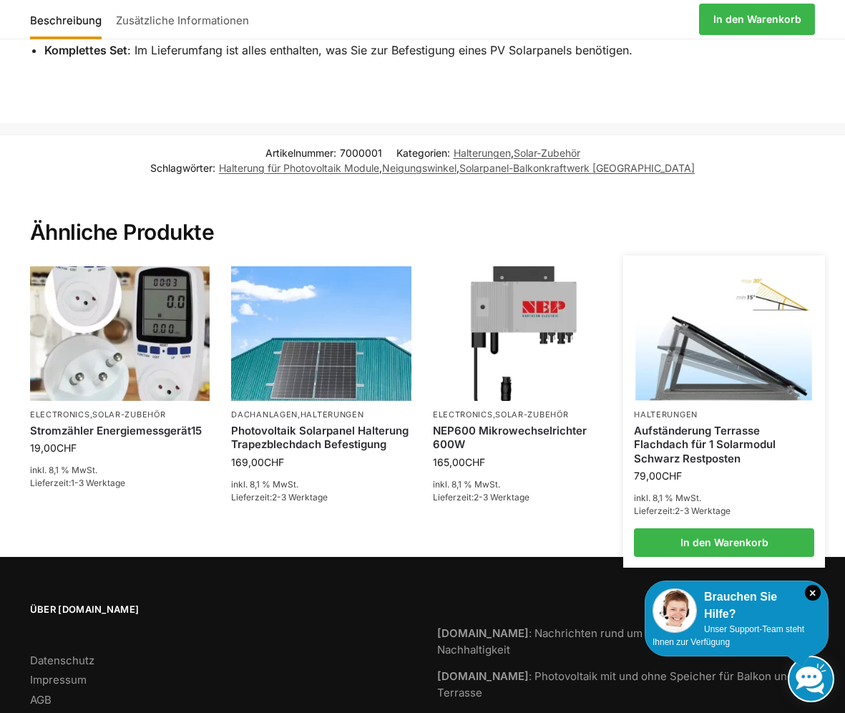
scroll to position [809, 0]
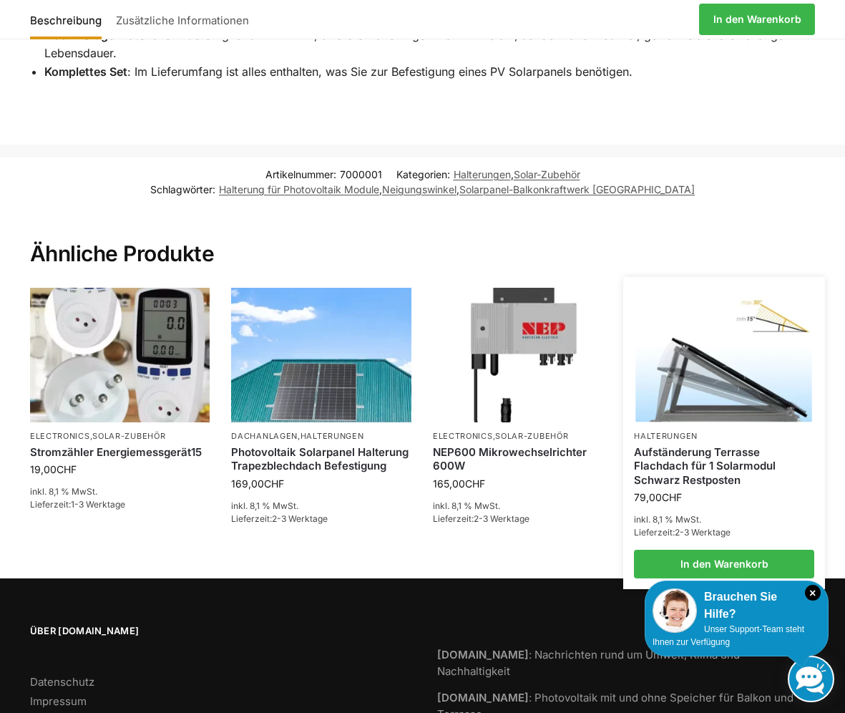
click at [702, 367] on img at bounding box center [724, 354] width 177 height 132
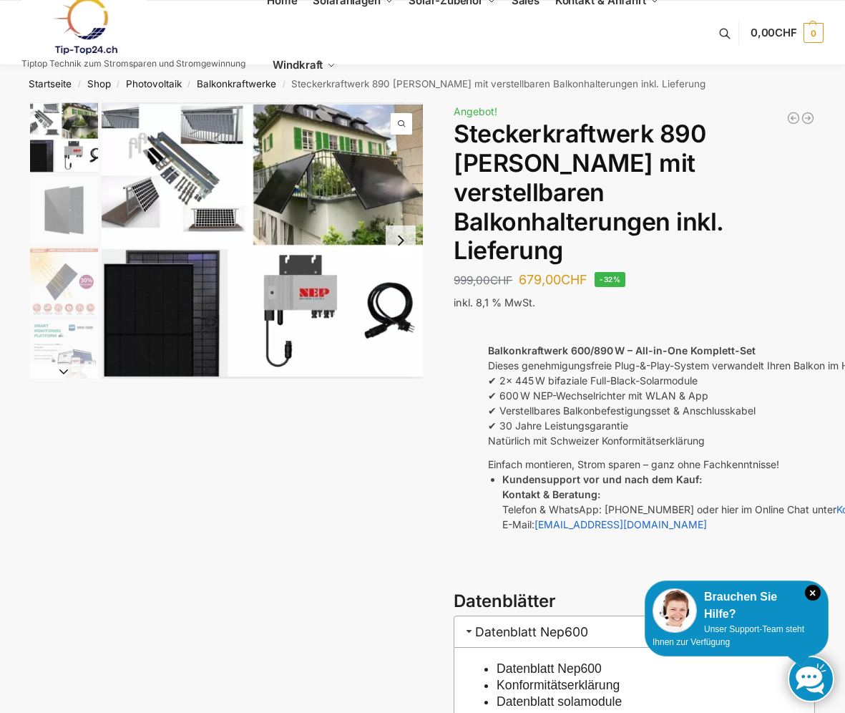
click at [273, 205] on img "1 / 10" at bounding box center [262, 240] width 321 height 276
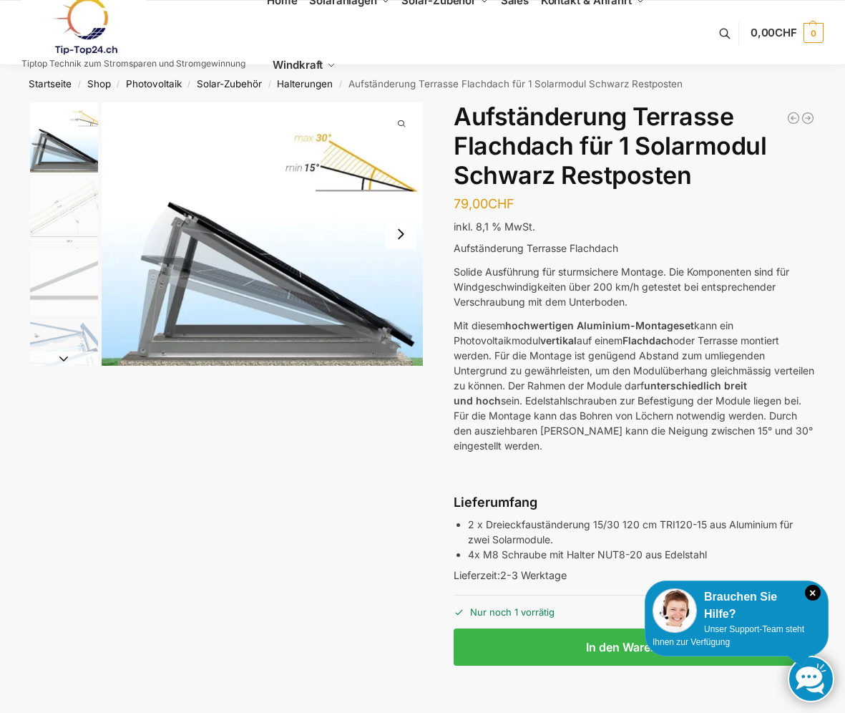
click at [31, 232] on img "2 / 4" at bounding box center [64, 210] width 68 height 68
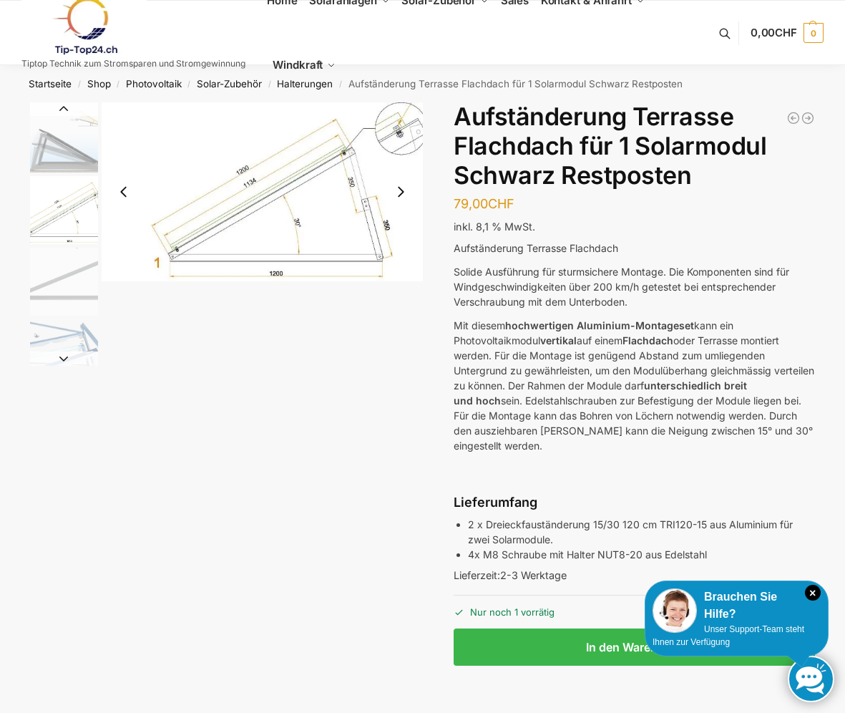
click at [57, 276] on img "3 / 4" at bounding box center [64, 282] width 68 height 68
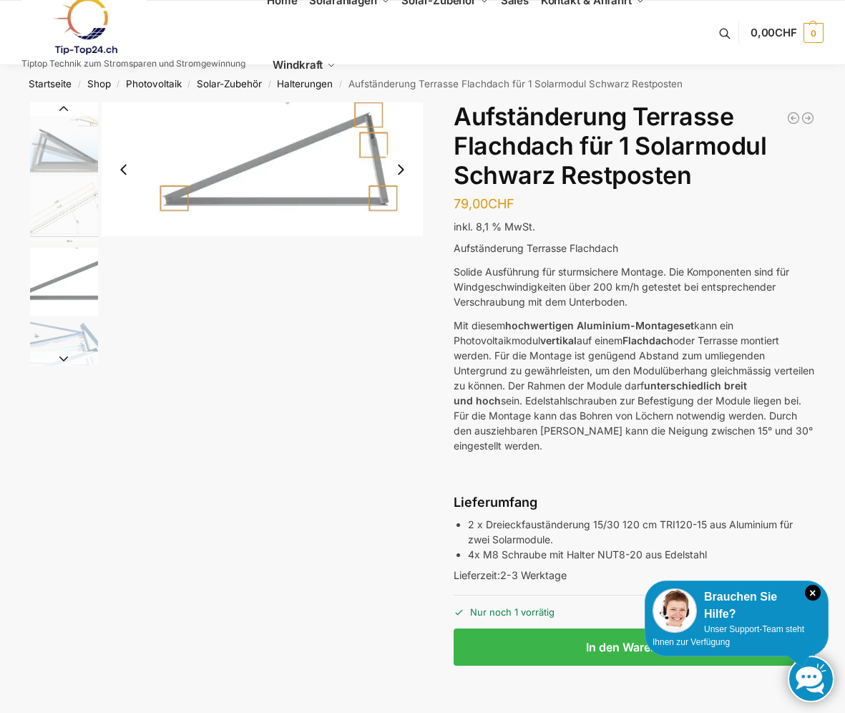
click at [76, 327] on img "4 / 4" at bounding box center [64, 353] width 68 height 68
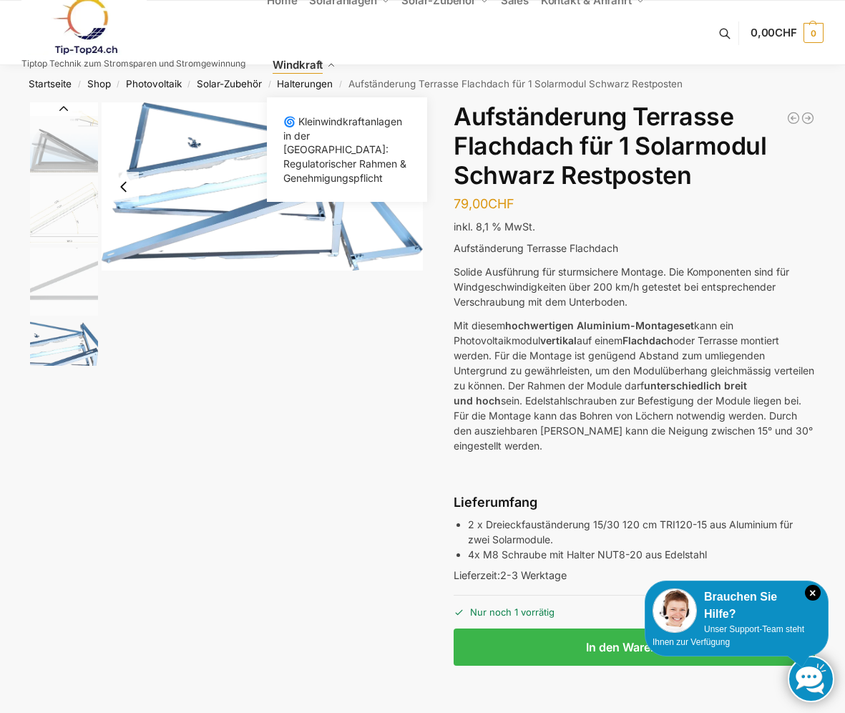
click at [315, 84] on link "Windkraft" at bounding box center [304, 65] width 75 height 64
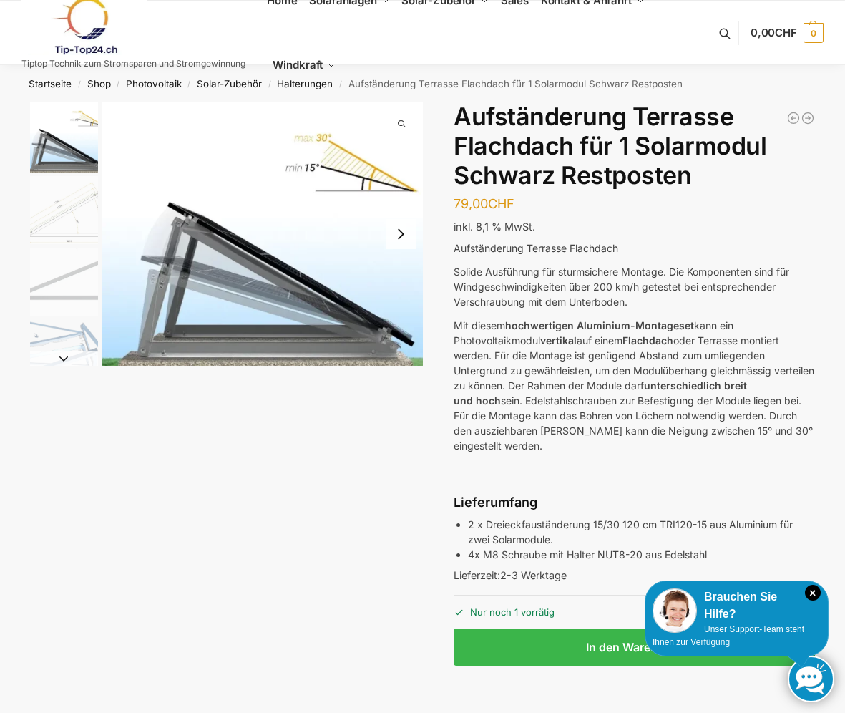
click at [241, 83] on link "Solar-Zubehör" at bounding box center [229, 83] width 65 height 11
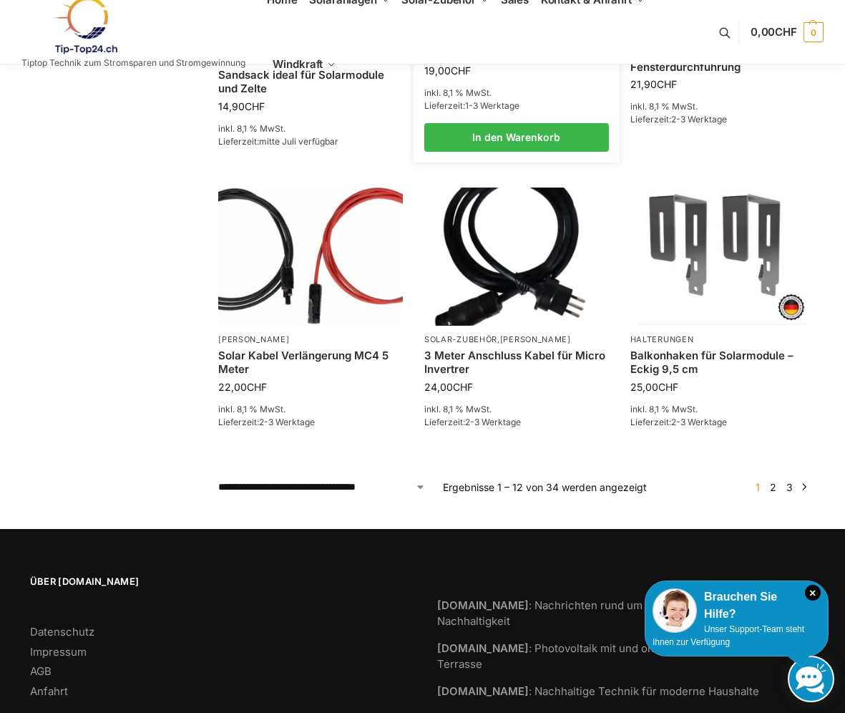
scroll to position [989, 0]
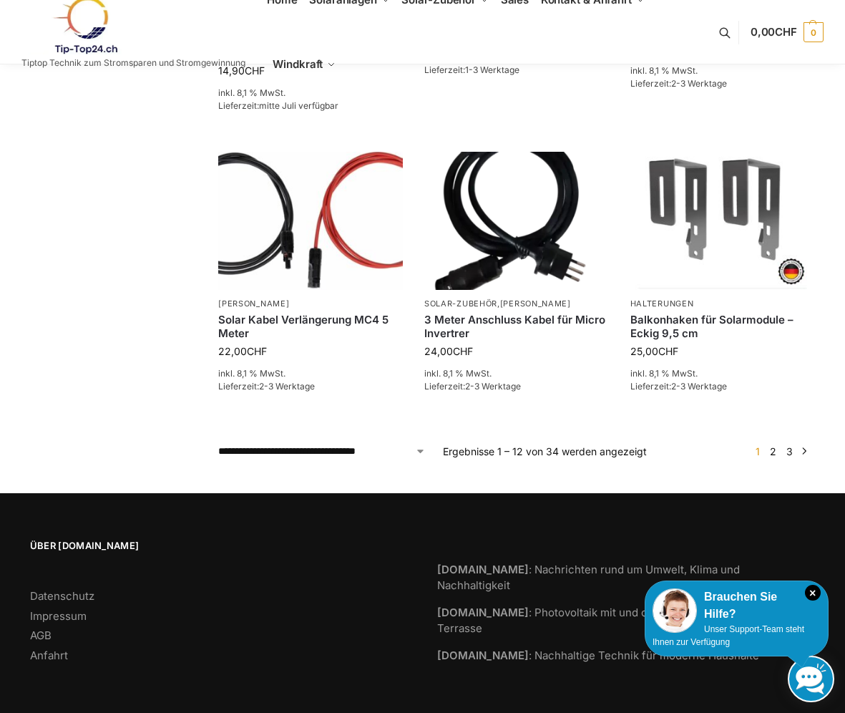
click at [805, 452] on link "→" at bounding box center [805, 451] width 11 height 15
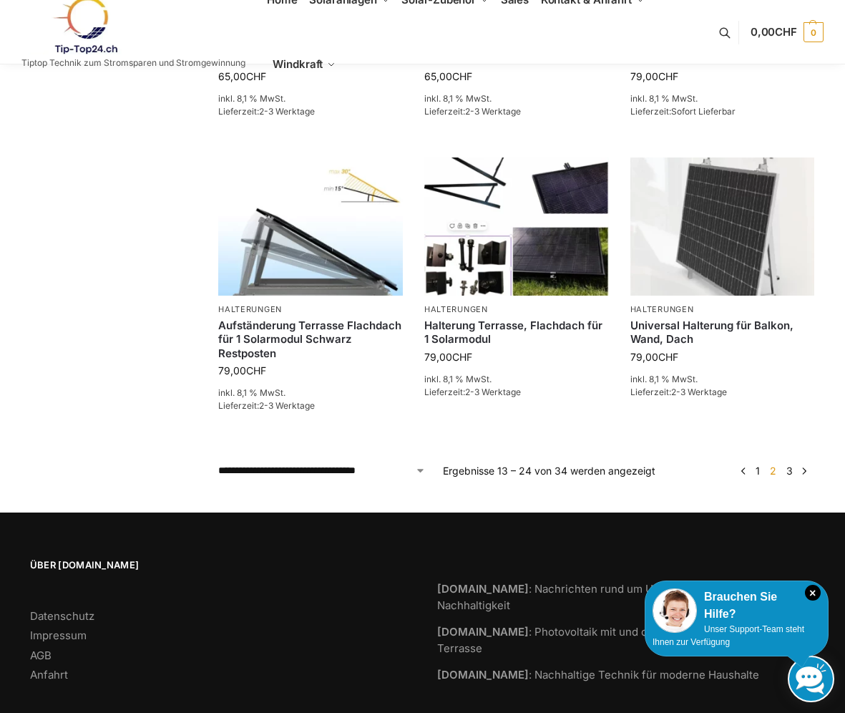
scroll to position [992, 0]
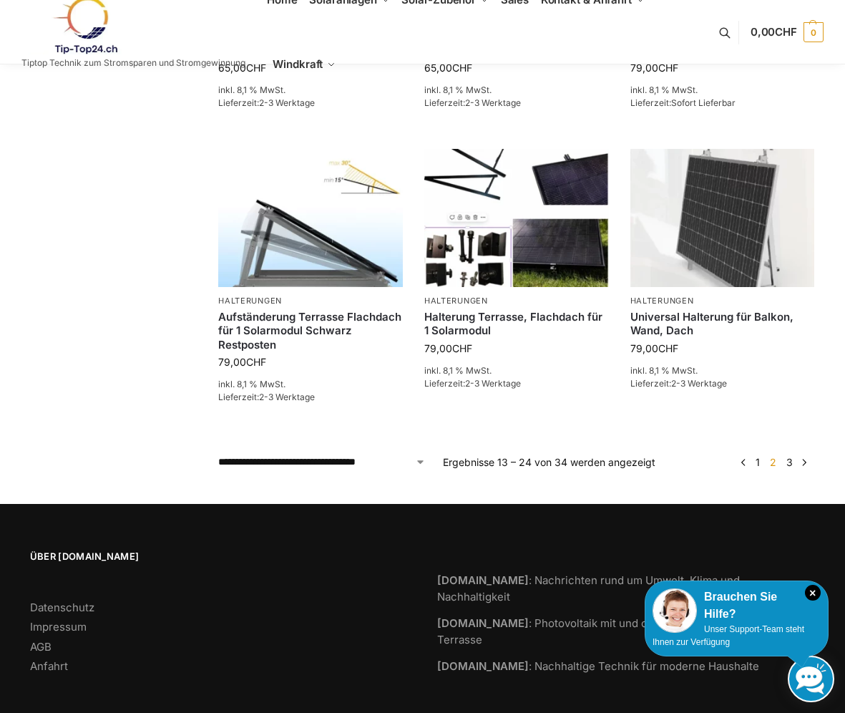
click at [790, 456] on link "3" at bounding box center [790, 462] width 14 height 12
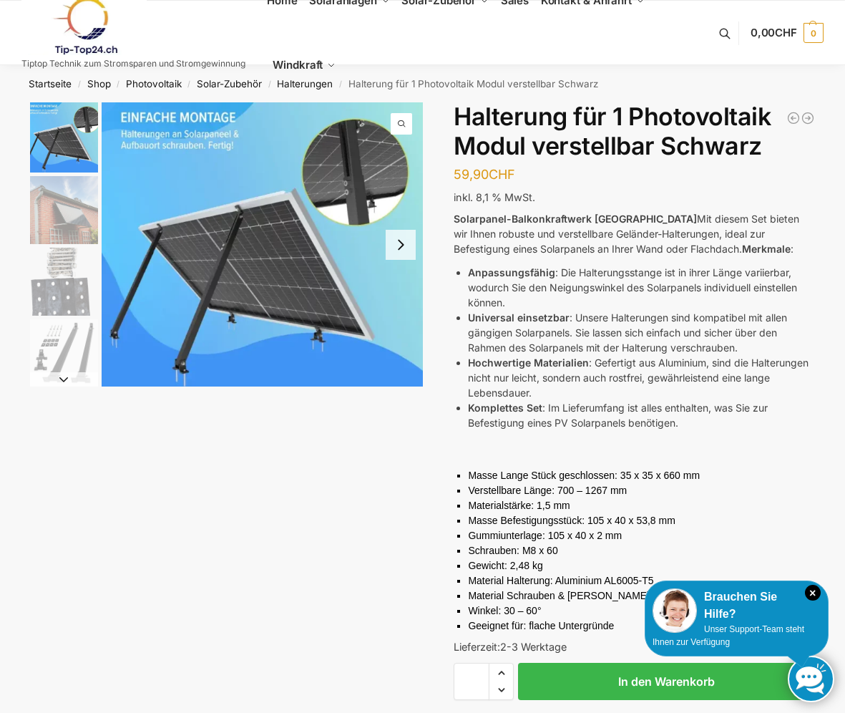
click at [53, 214] on img "2 / 5" at bounding box center [64, 210] width 68 height 68
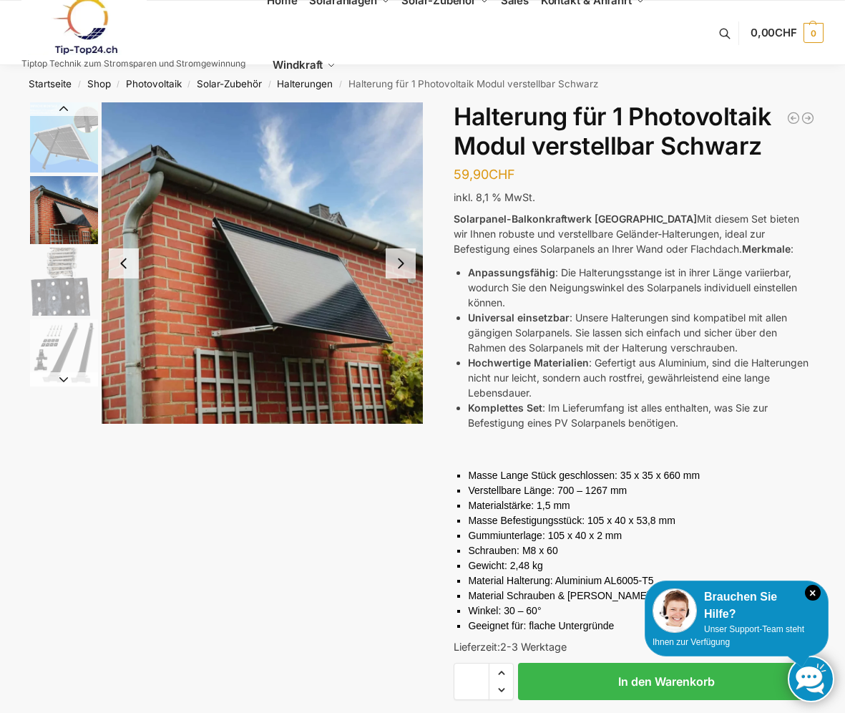
click at [78, 141] on img "1 / 5" at bounding box center [64, 137] width 68 height 70
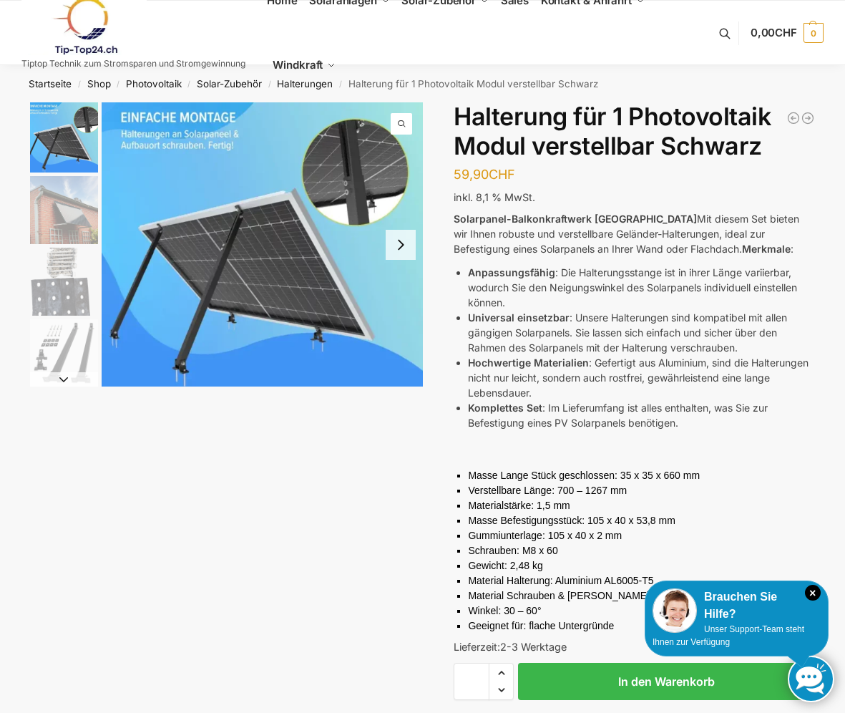
click at [199, 359] on img "1 / 5" at bounding box center [262, 244] width 321 height 284
click at [78, 213] on img "2 / 5" at bounding box center [64, 210] width 68 height 68
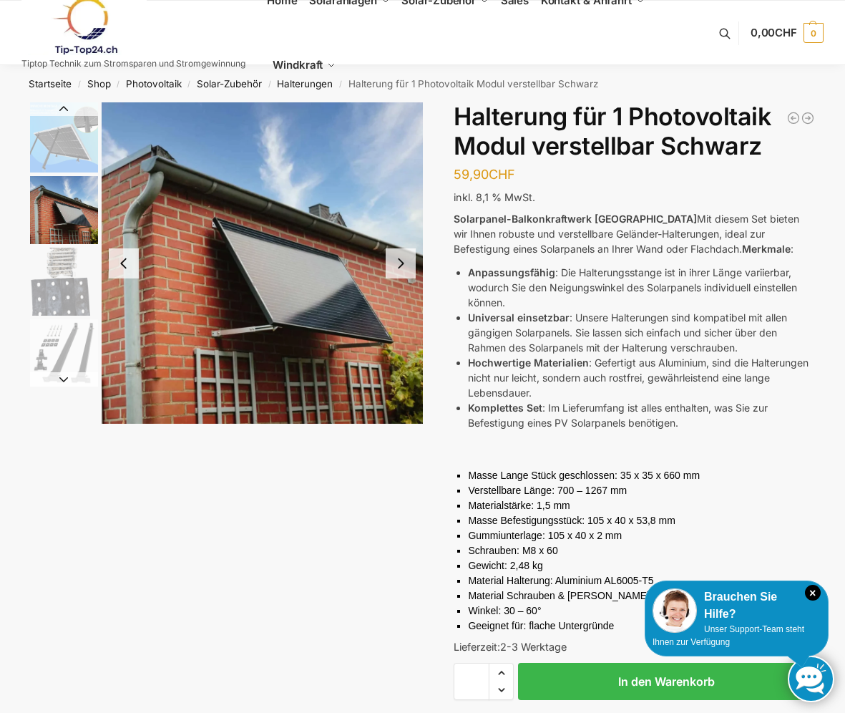
click at [63, 289] on img "3 / 5" at bounding box center [64, 282] width 68 height 68
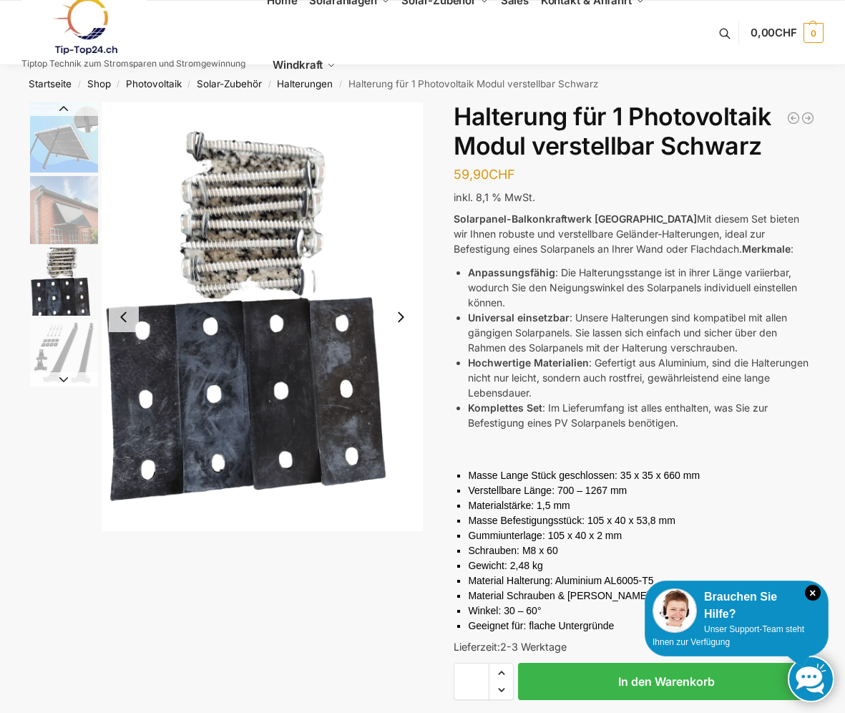
click at [60, 347] on img "4 / 5" at bounding box center [64, 353] width 68 height 68
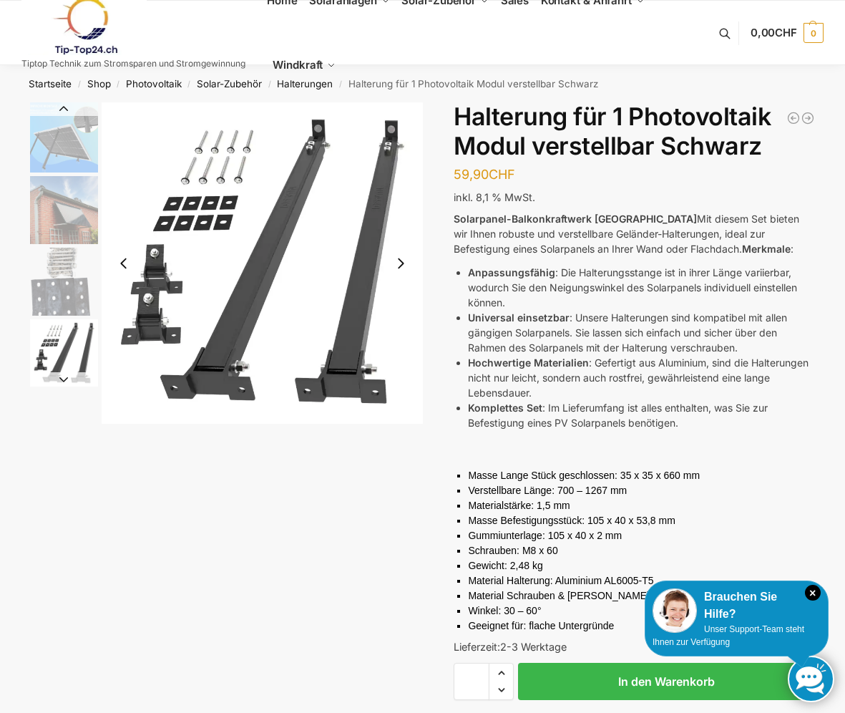
click at [67, 134] on img "1 / 5" at bounding box center [64, 137] width 68 height 70
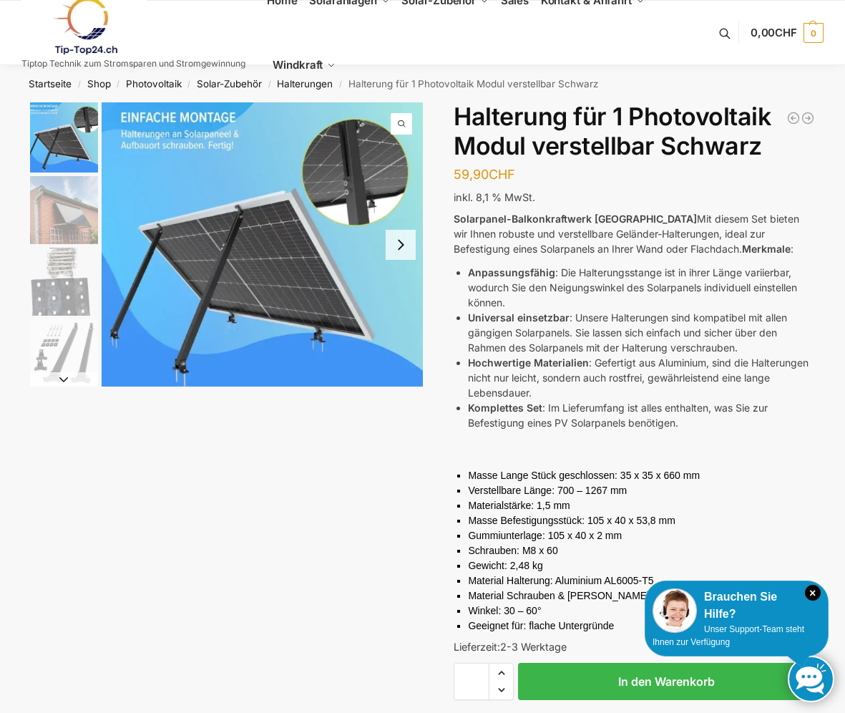
click at [59, 217] on img "2 / 5" at bounding box center [64, 210] width 68 height 68
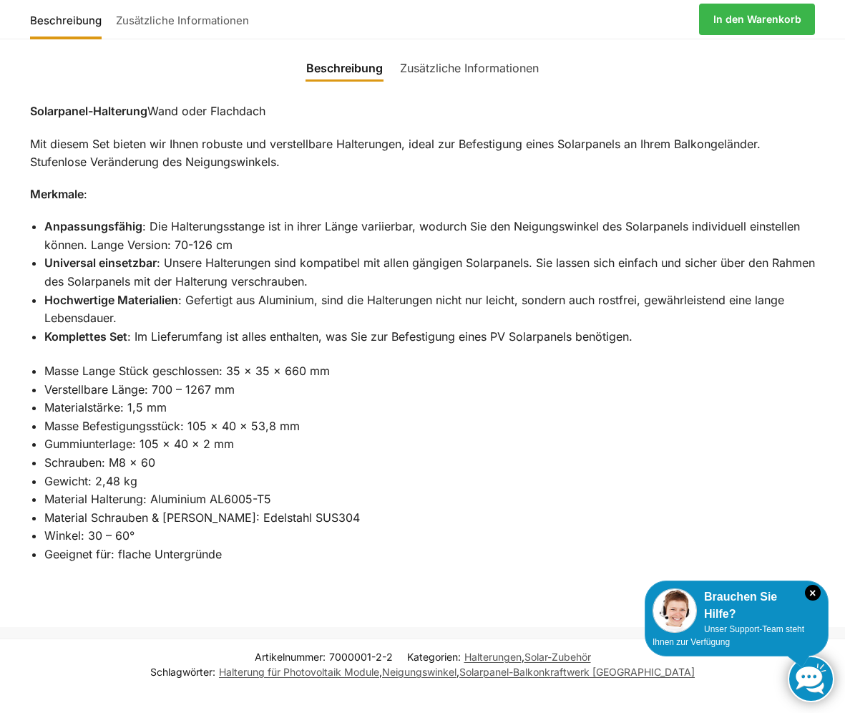
scroll to position [725, 0]
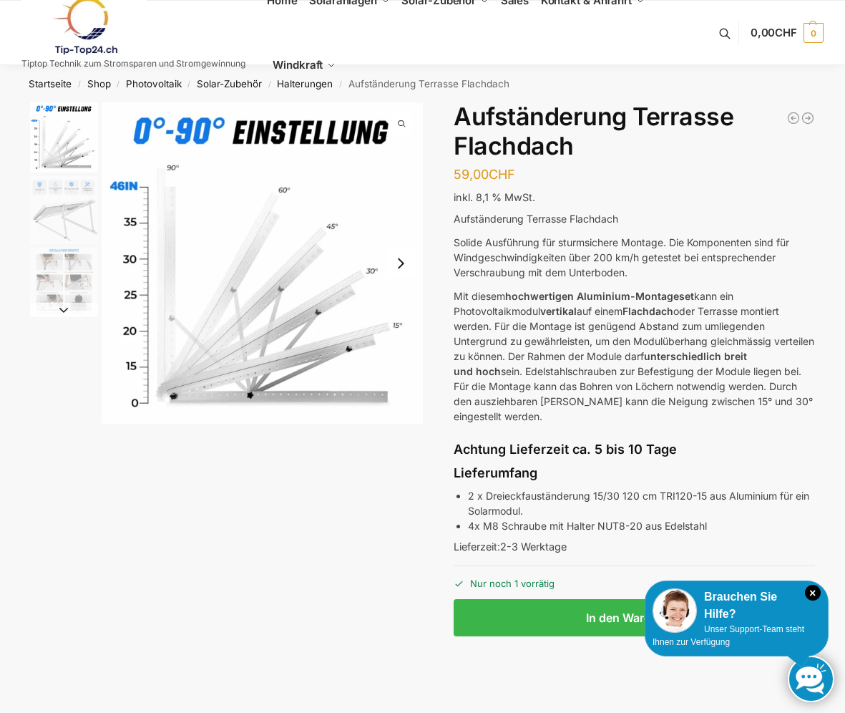
click at [76, 143] on img "1 / 3" at bounding box center [64, 137] width 68 height 70
click at [73, 230] on img "2 / 3" at bounding box center [64, 210] width 68 height 68
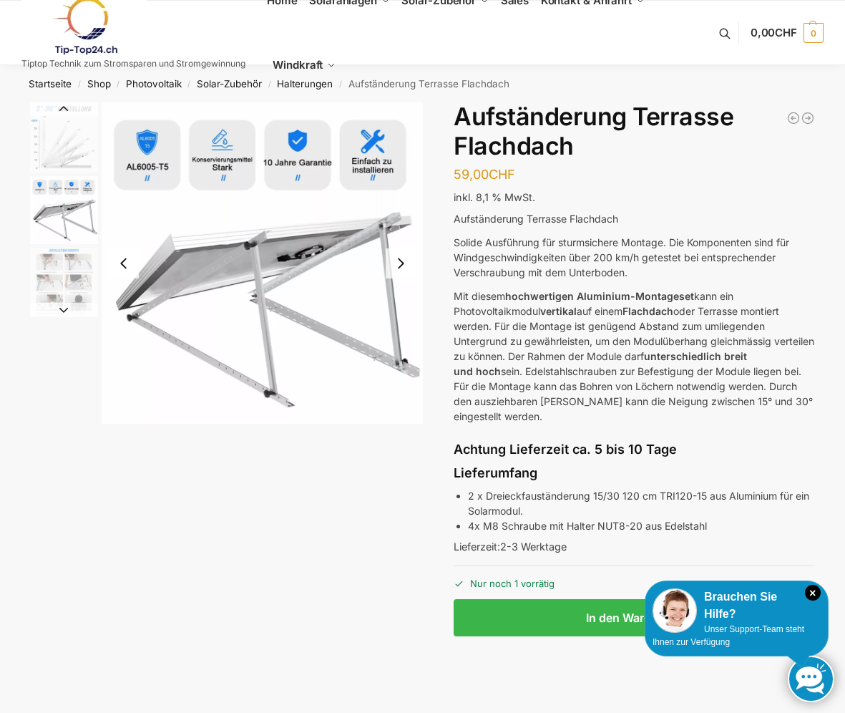
click at [82, 273] on img "3 / 3" at bounding box center [64, 282] width 68 height 68
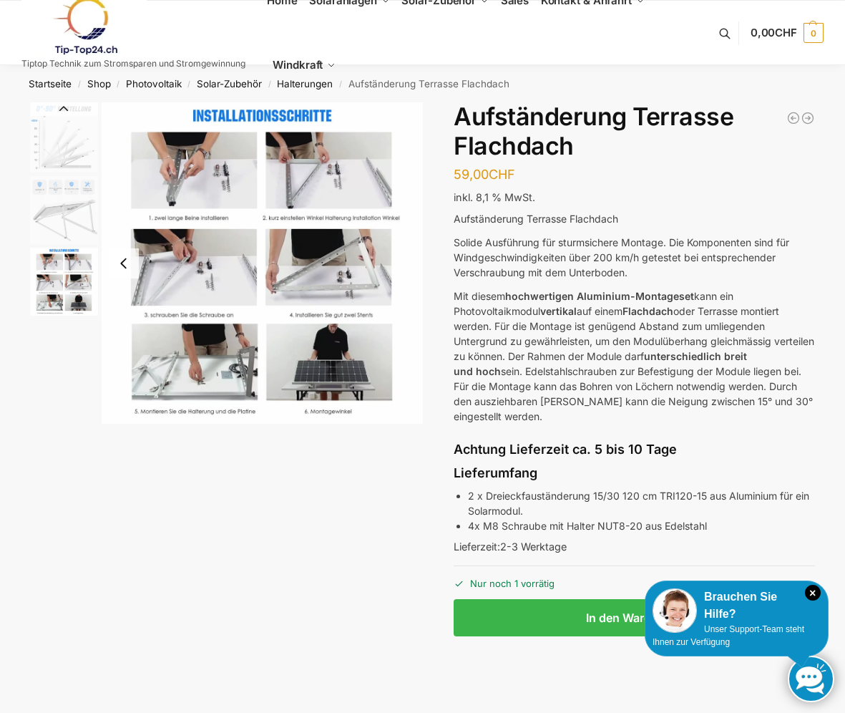
click at [70, 215] on img "2 / 3" at bounding box center [64, 210] width 68 height 68
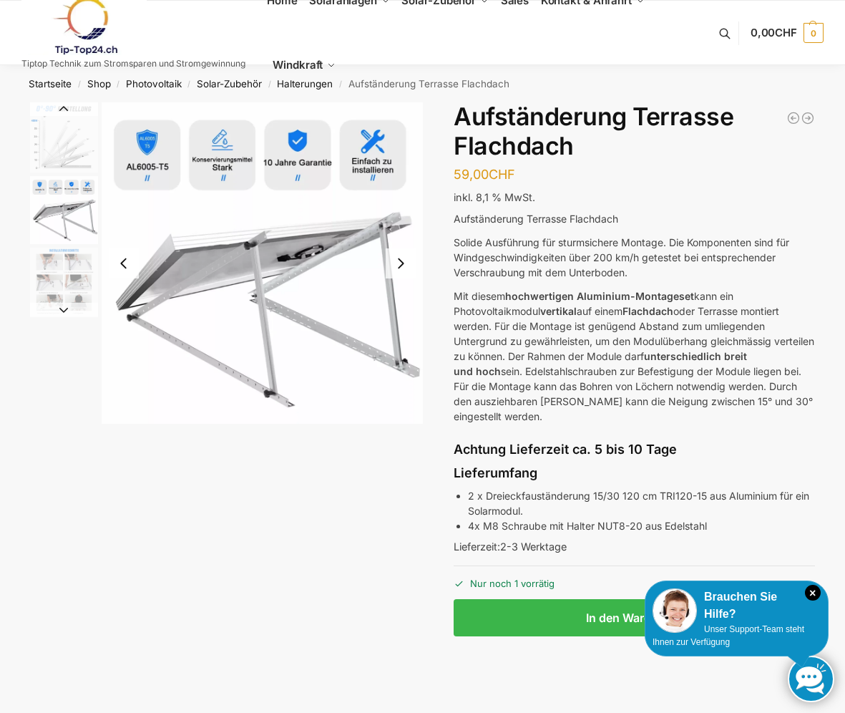
click at [55, 284] on img "3 / 3" at bounding box center [64, 282] width 68 height 68
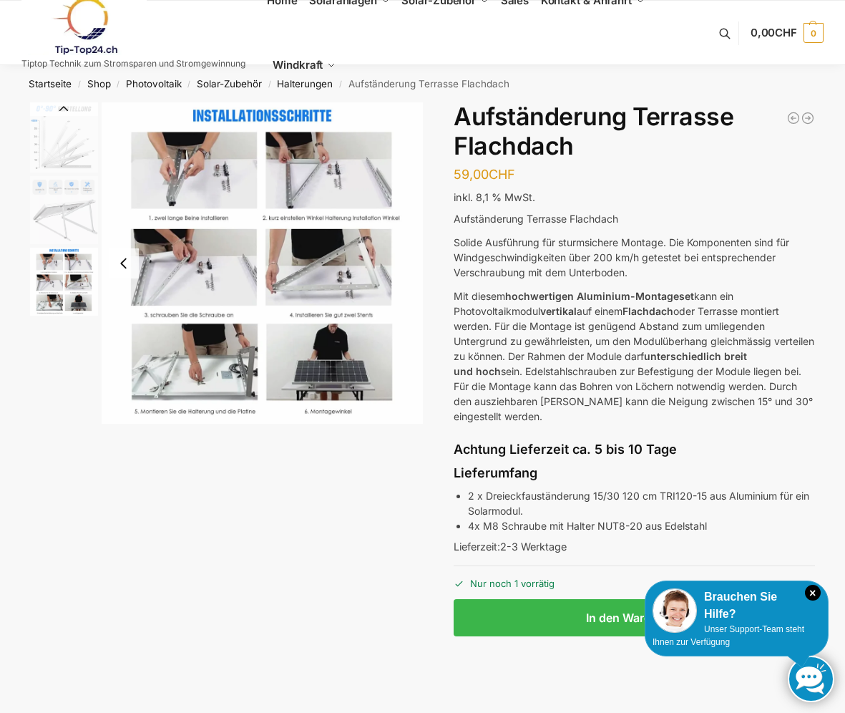
click at [246, 213] on img "3 / 3" at bounding box center [262, 262] width 321 height 321
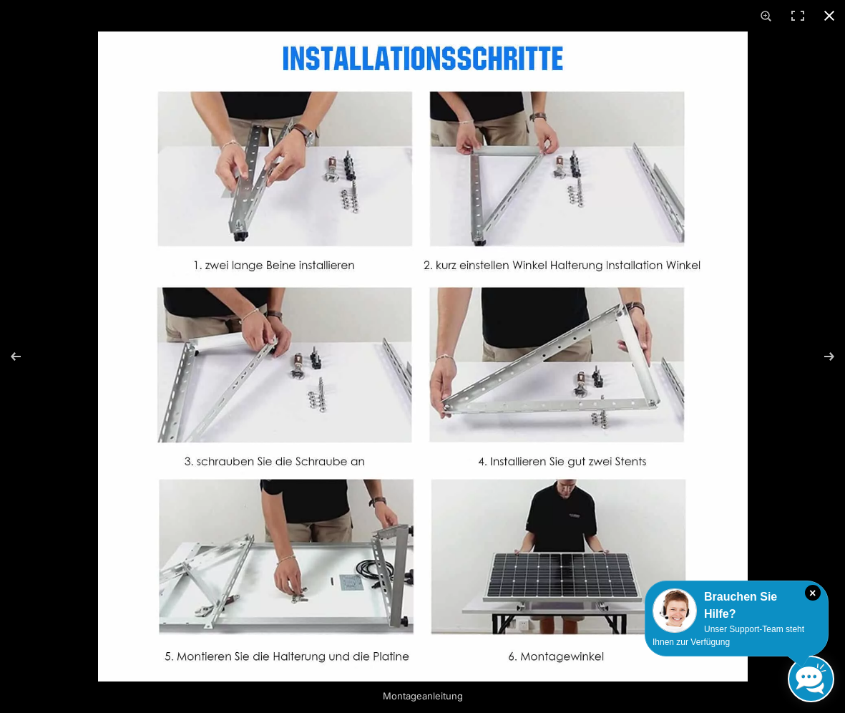
click at [827, 14] on button "Close (Esc)" at bounding box center [829, 15] width 31 height 31
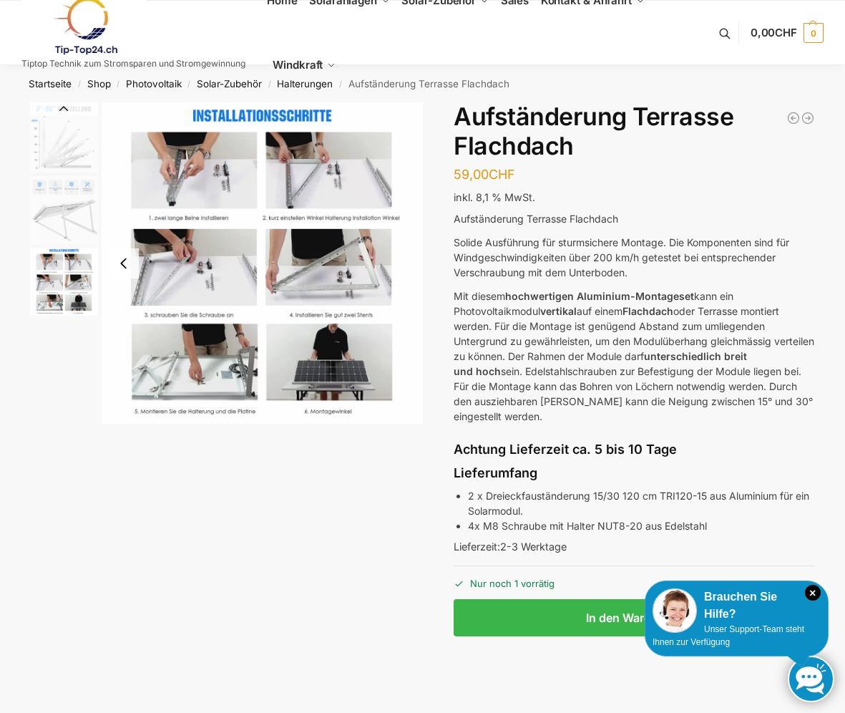
click at [619, 258] on p "Solide Ausführung für sturmsichere Montage. Die Komponenten sind für Windgeschw…" at bounding box center [635, 257] width 362 height 45
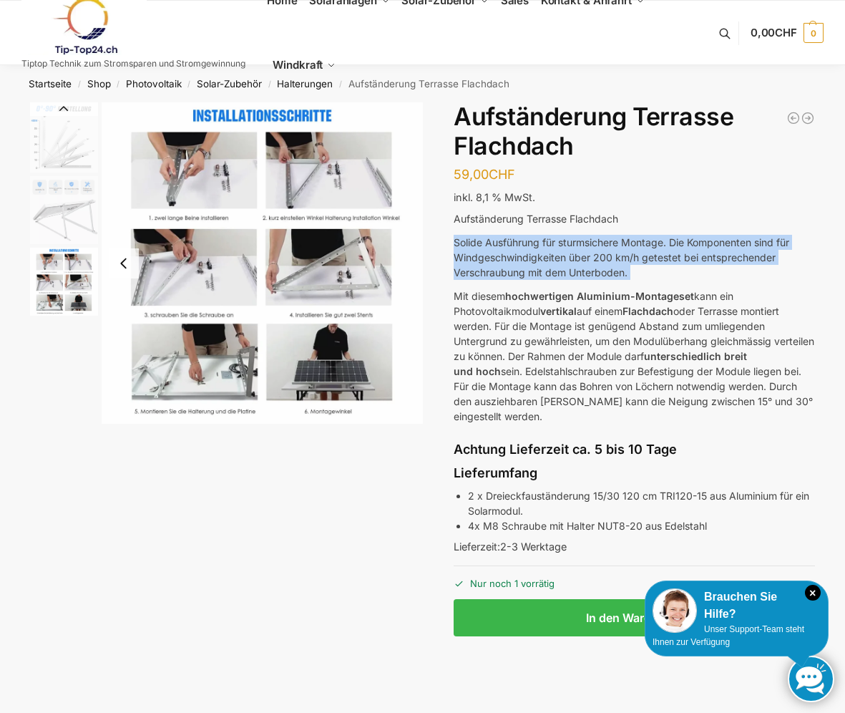
click at [619, 258] on p "Solide Ausführung für sturmsichere Montage. Die Komponenten sind für Windgeschw…" at bounding box center [635, 257] width 362 height 45
click at [609, 279] on div at bounding box center [609, 279] width 0 height 0
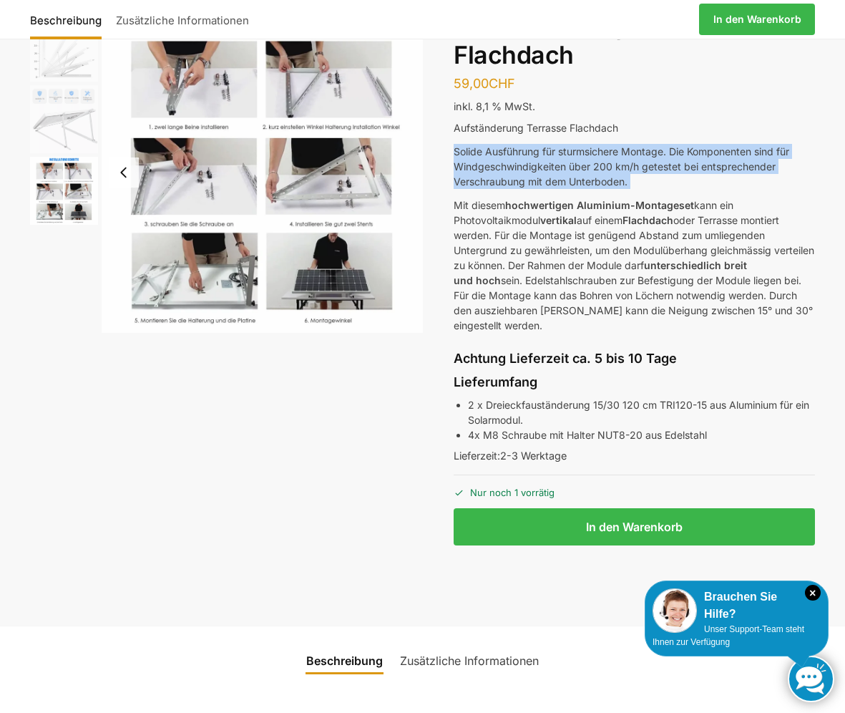
scroll to position [86, 0]
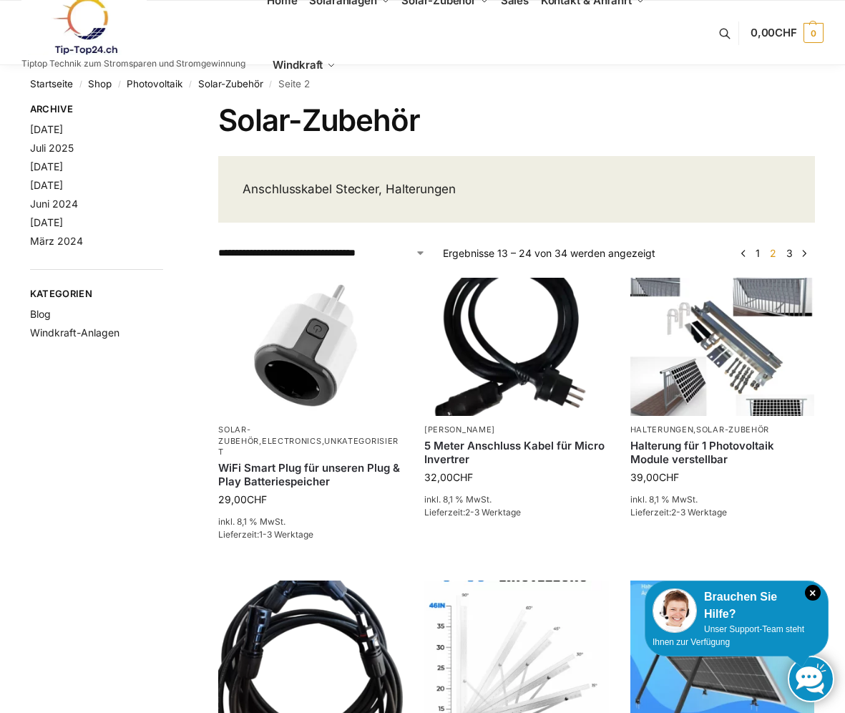
click at [762, 251] on link "1" at bounding box center [757, 253] width 11 height 12
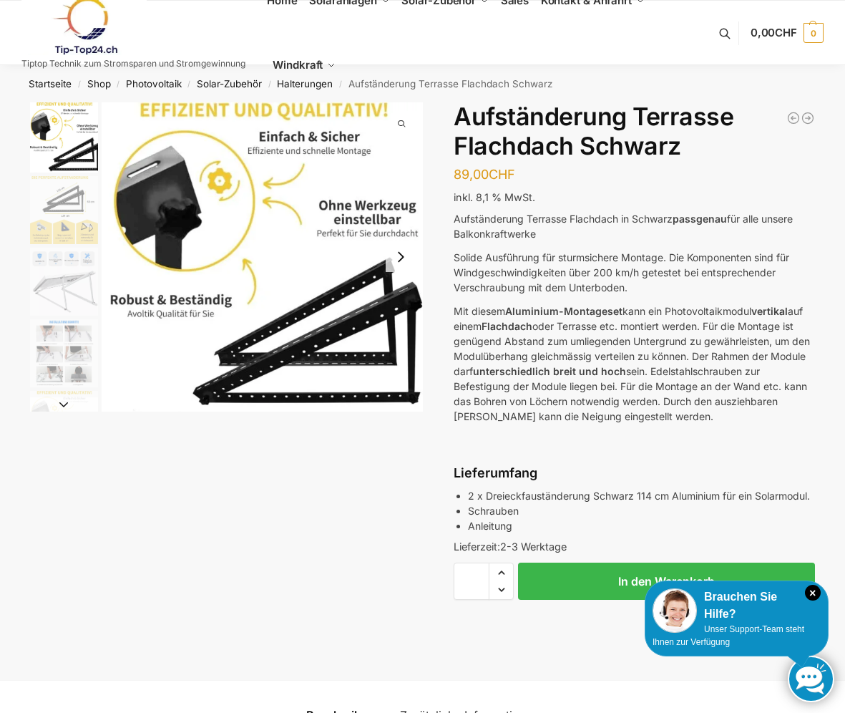
click at [60, 203] on img "2 / 6" at bounding box center [64, 210] width 68 height 68
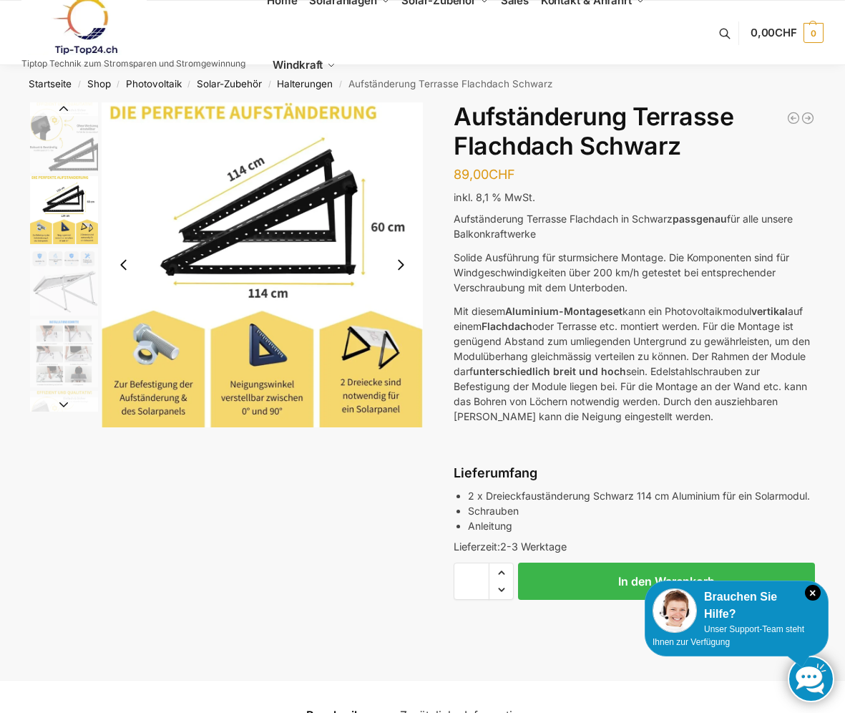
click at [72, 291] on img "3 / 6" at bounding box center [64, 282] width 68 height 68
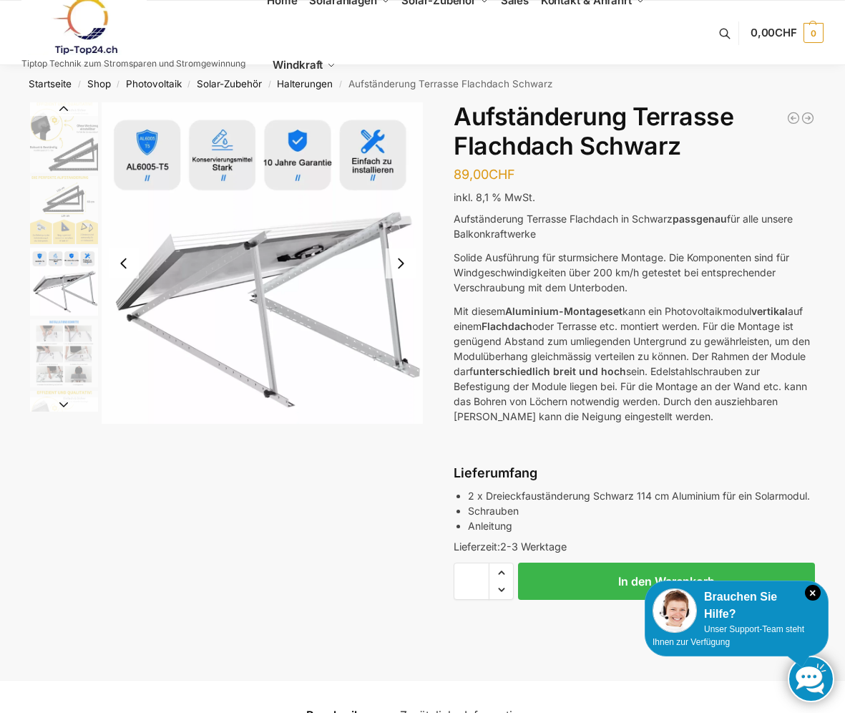
click at [71, 337] on img "4 / 6" at bounding box center [64, 353] width 68 height 68
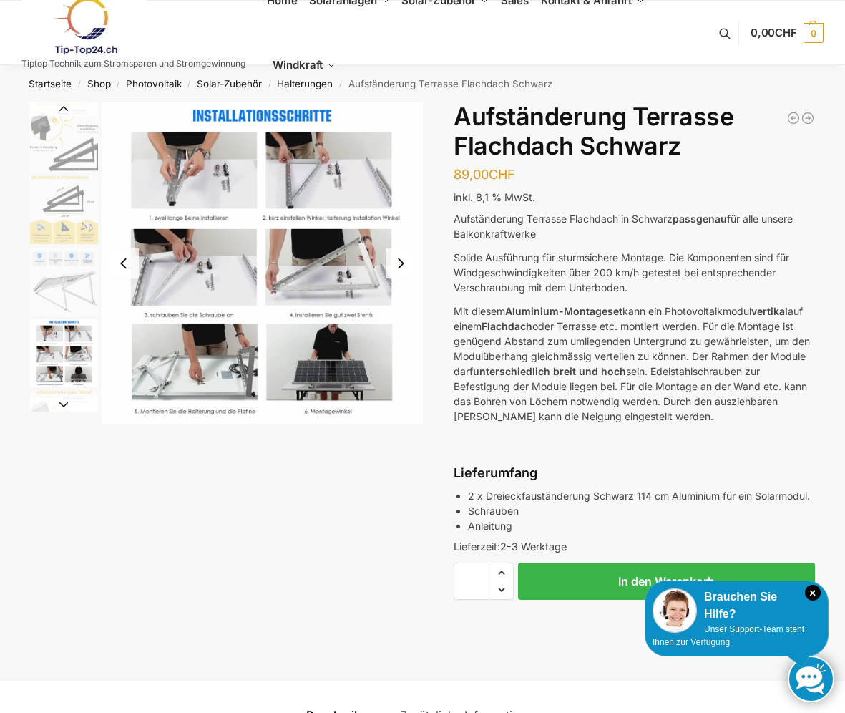
click at [63, 399] on button "Next slide" at bounding box center [64, 404] width 68 height 14
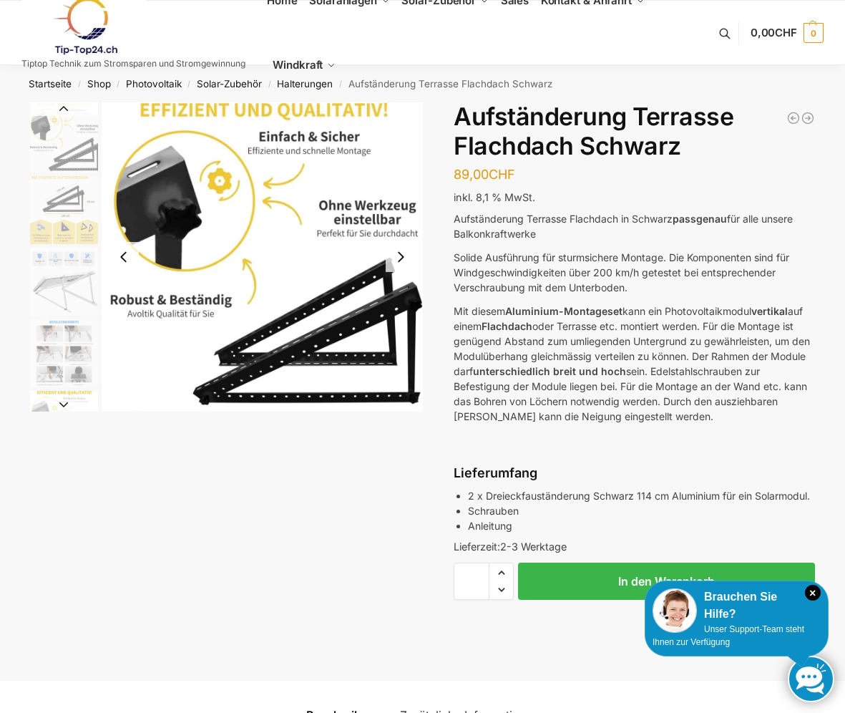
click at [65, 407] on button "Next slide" at bounding box center [64, 404] width 68 height 14
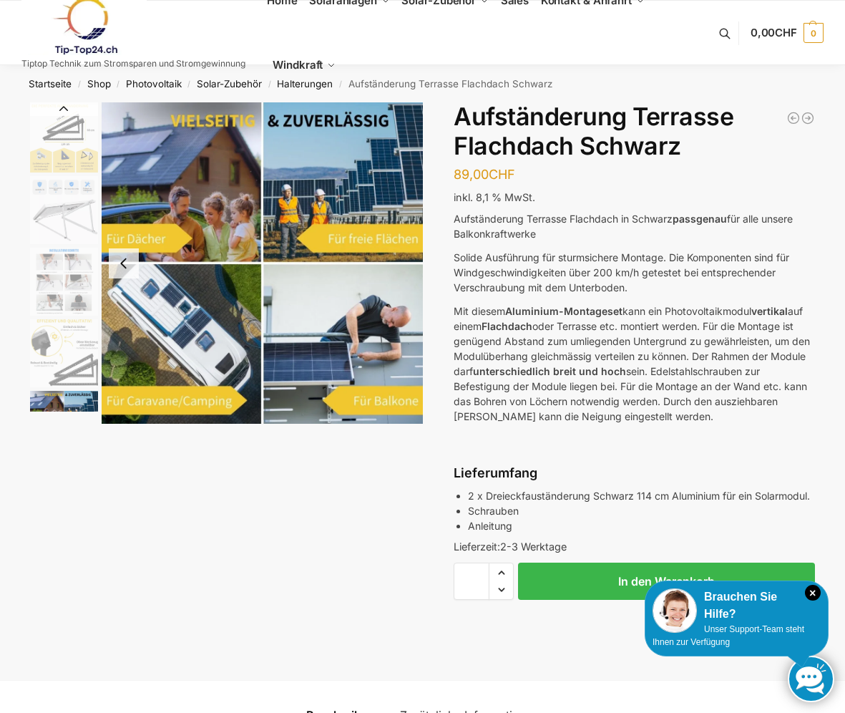
click at [62, 408] on img "6 / 6" at bounding box center [64, 425] width 68 height 68
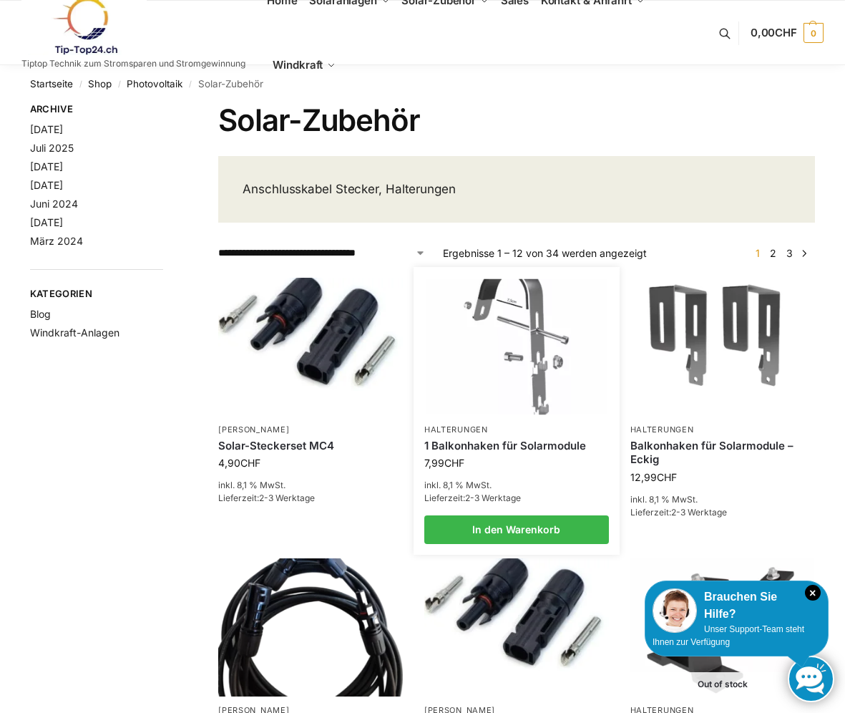
click at [510, 322] on img at bounding box center [516, 347] width 181 height 136
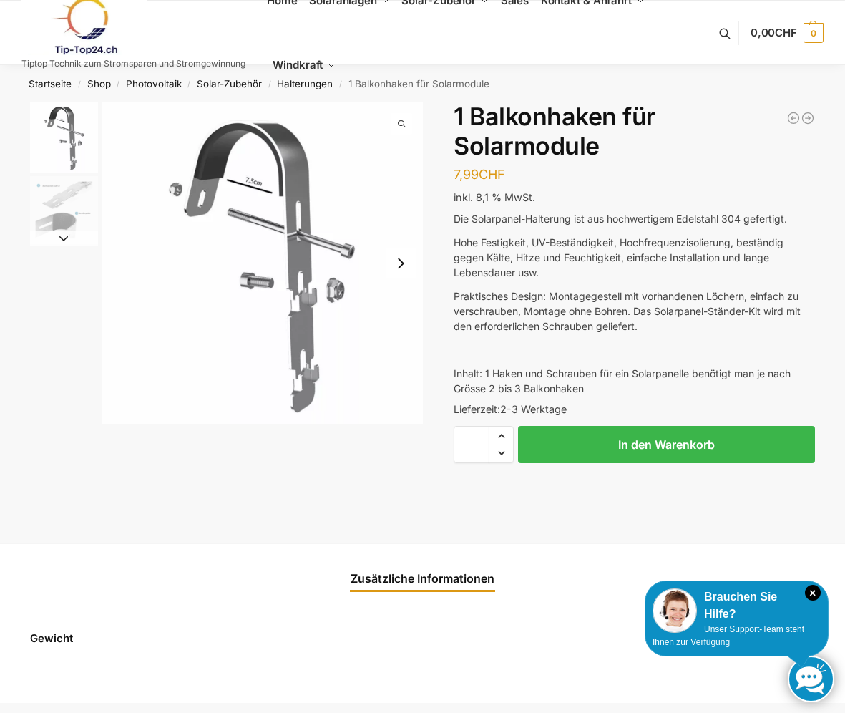
click at [70, 210] on img "2 / 2" at bounding box center [64, 210] width 68 height 68
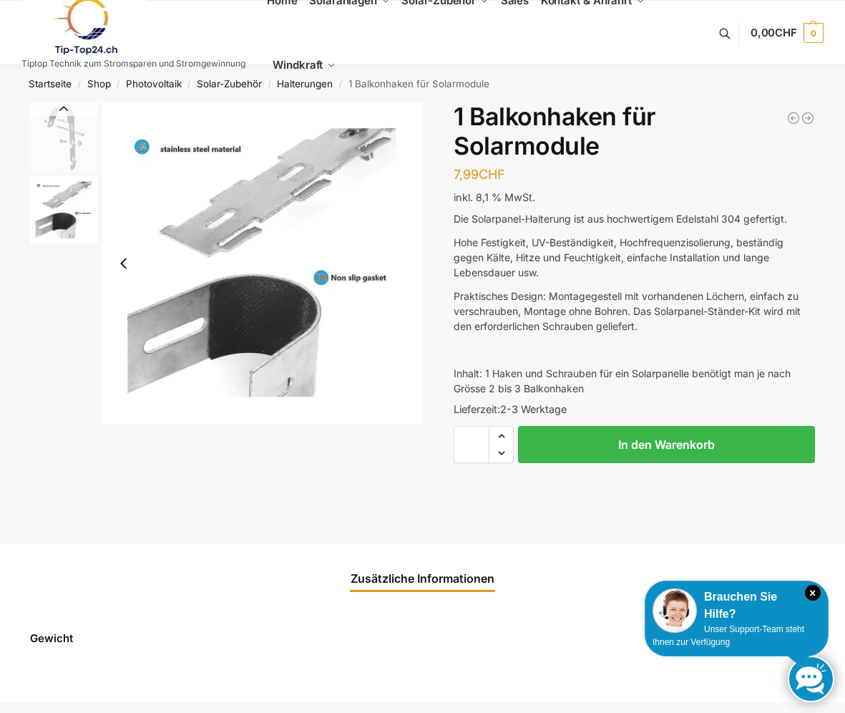
click at [64, 120] on img "1 / 2" at bounding box center [64, 137] width 68 height 70
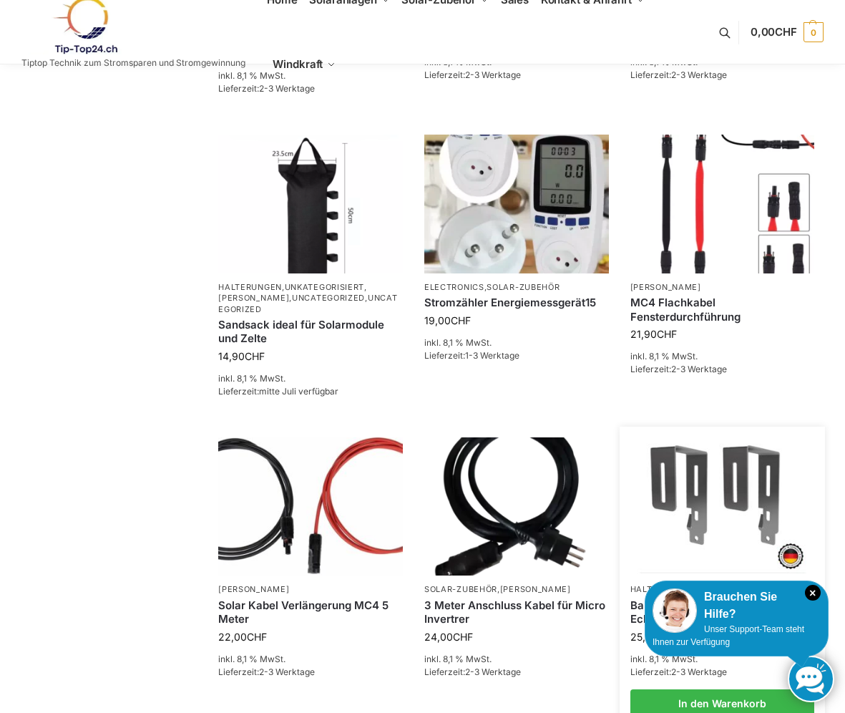
scroll to position [989, 0]
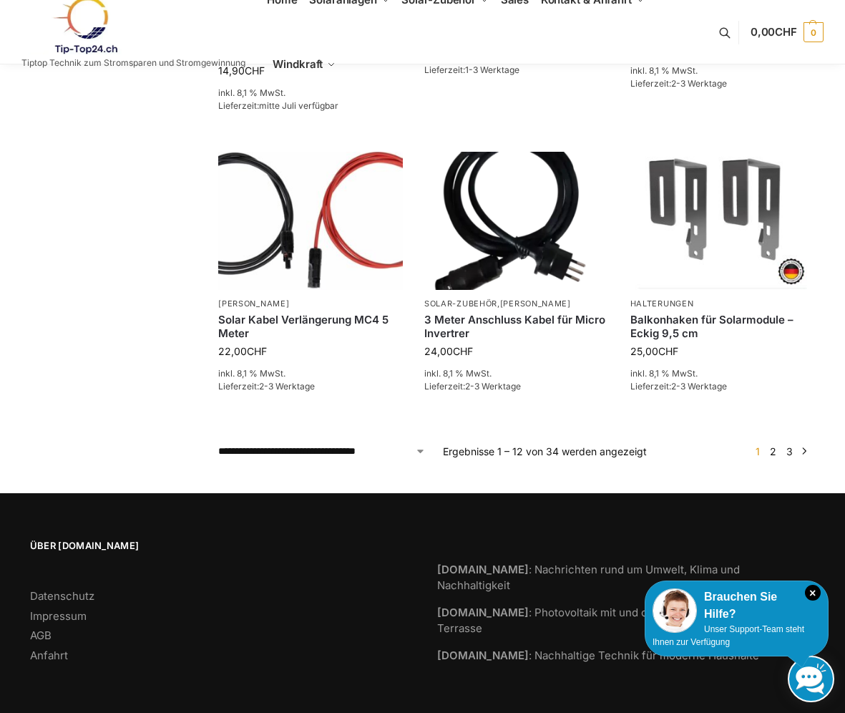
click at [772, 452] on link "2" at bounding box center [774, 451] width 14 height 12
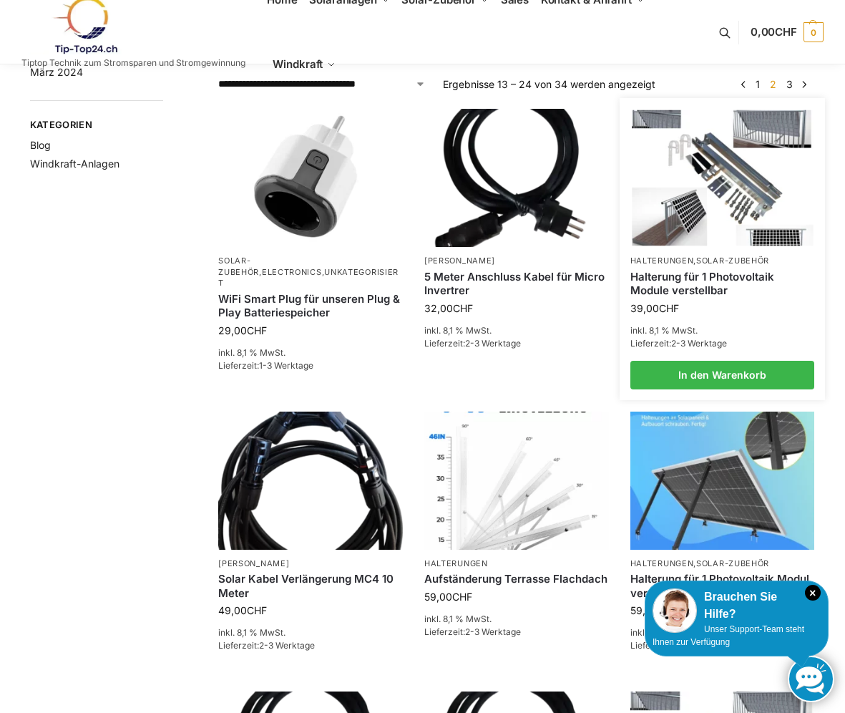
scroll to position [86, 0]
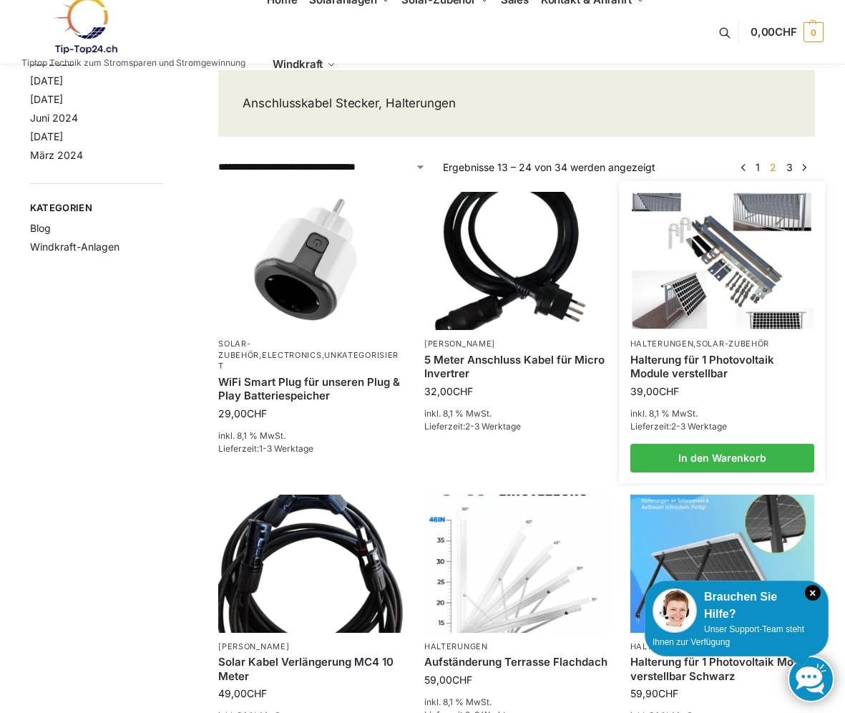
click at [755, 240] on img at bounding box center [722, 261] width 181 height 136
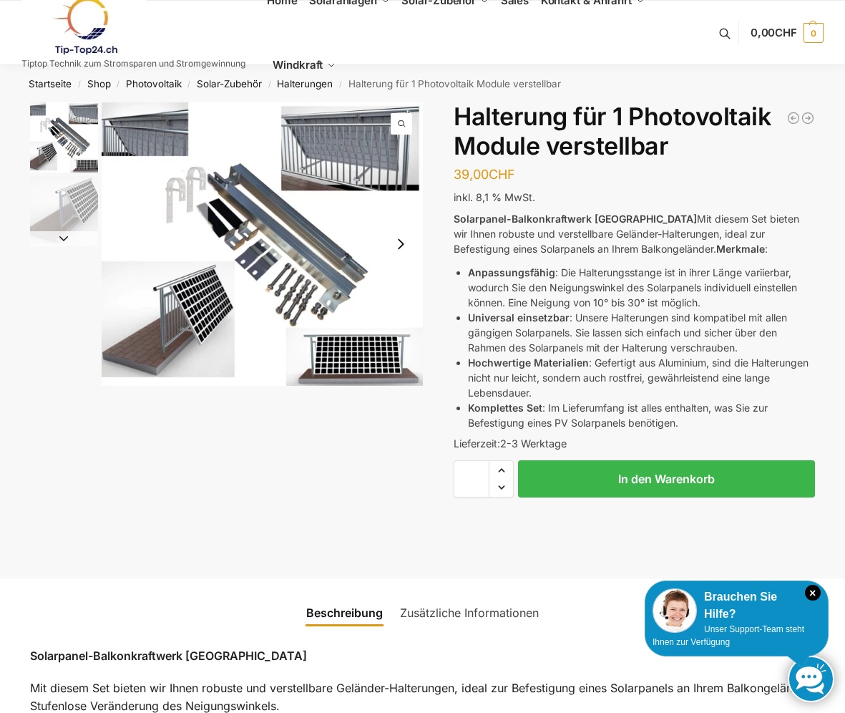
click at [169, 208] on img "1 / 2" at bounding box center [262, 243] width 321 height 283
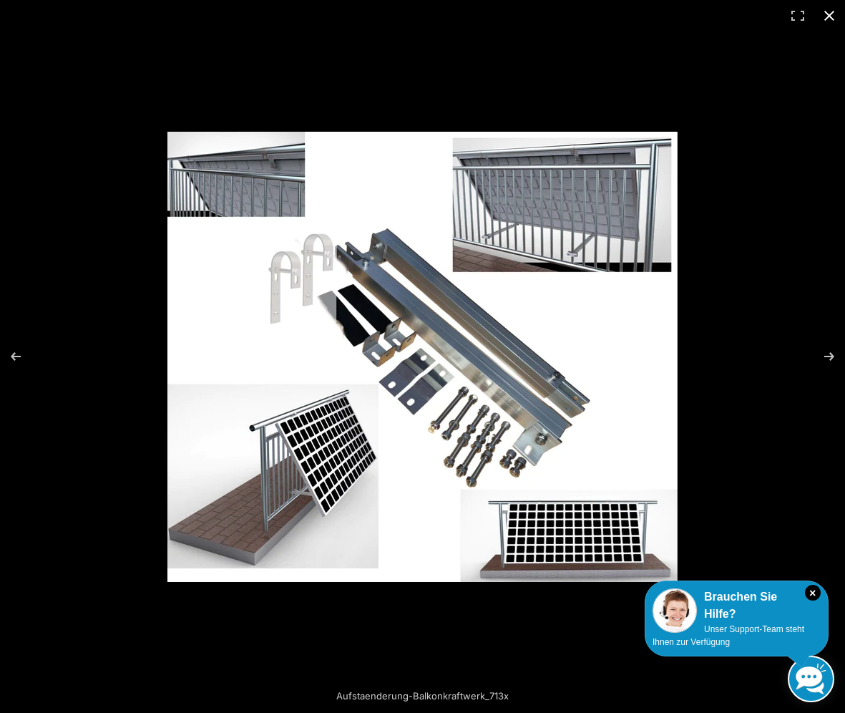
click at [828, 19] on button "Close (Esc)" at bounding box center [829, 15] width 31 height 31
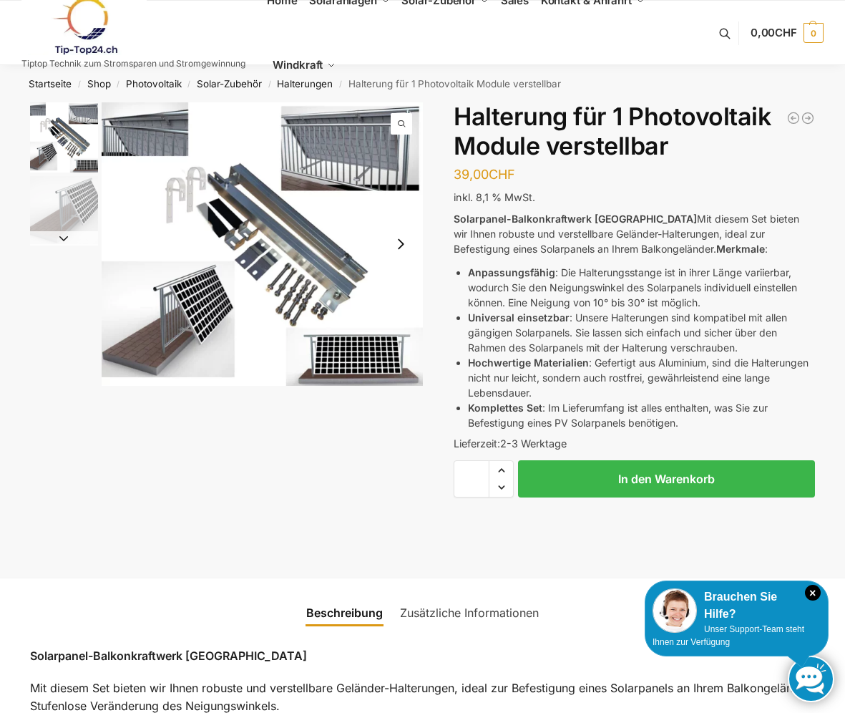
click at [359, 178] on img "1 / 2" at bounding box center [262, 243] width 321 height 283
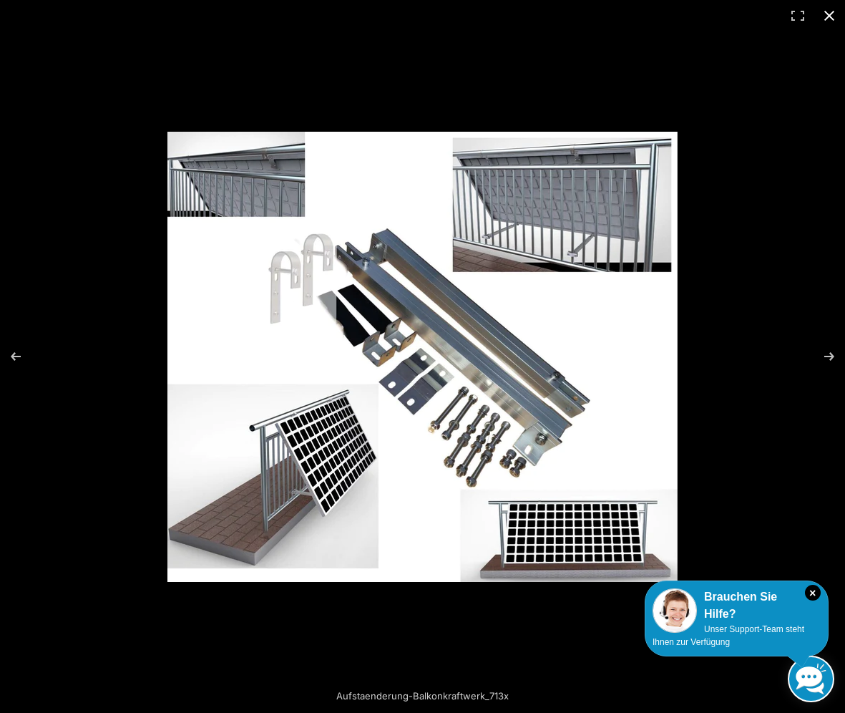
click at [834, 14] on button "Close (Esc)" at bounding box center [829, 15] width 31 height 31
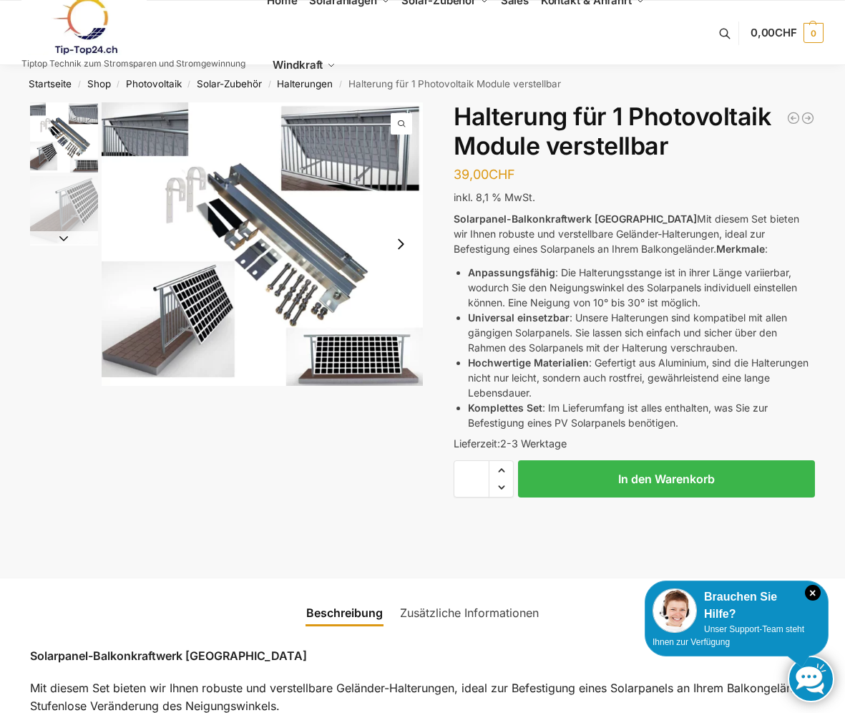
click at [329, 312] on img "1 / 2" at bounding box center [262, 243] width 321 height 283
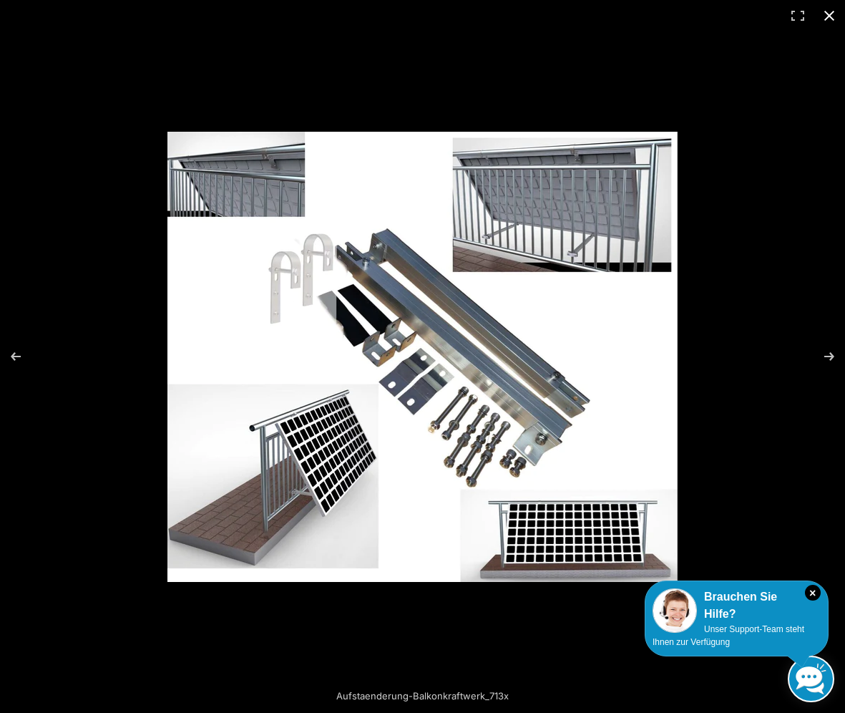
click at [833, 14] on button "Close (Esc)" at bounding box center [829, 15] width 31 height 31
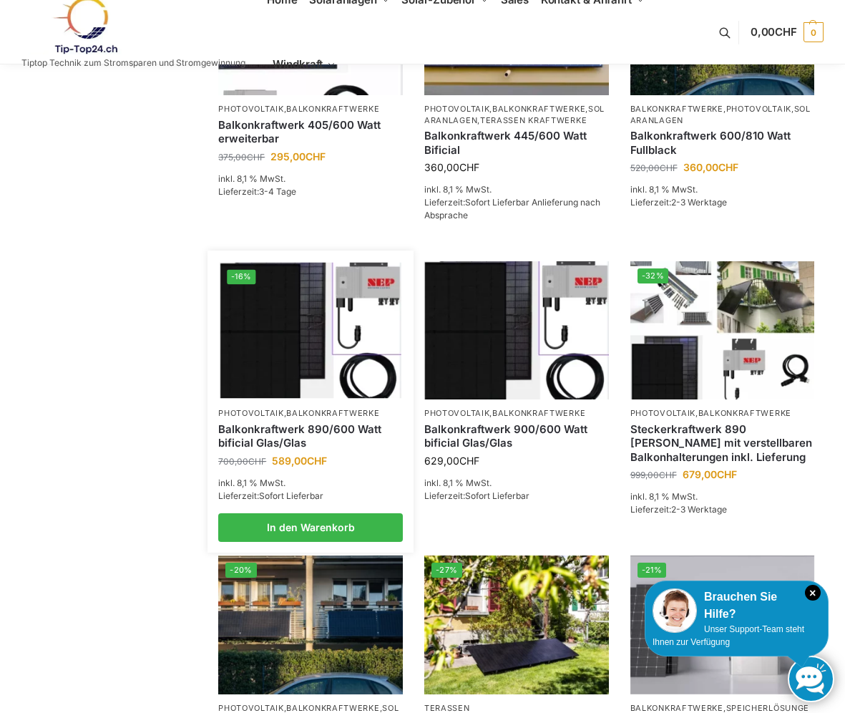
scroll to position [430, 0]
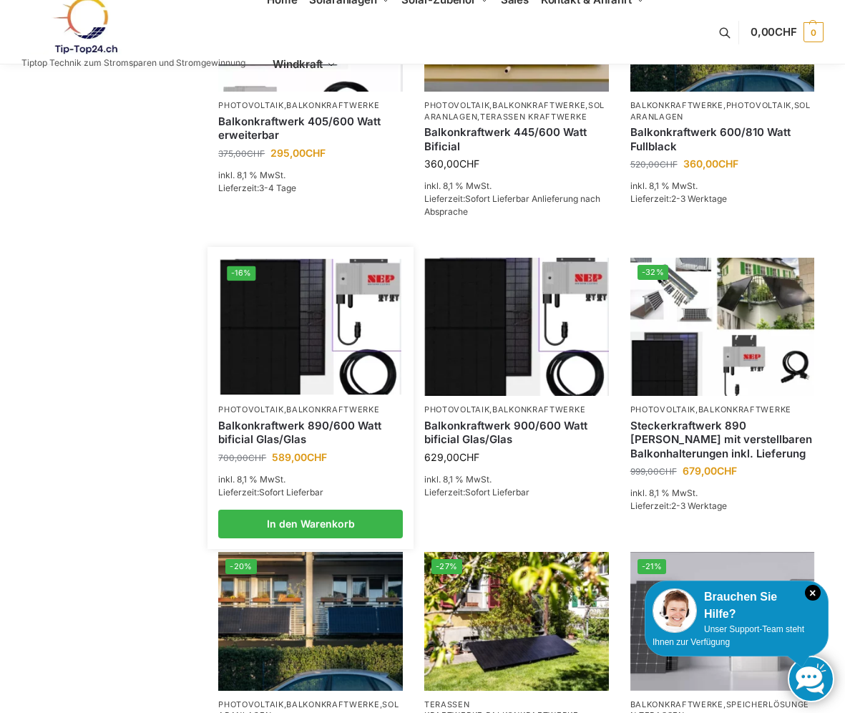
click at [317, 311] on img at bounding box center [310, 327] width 181 height 136
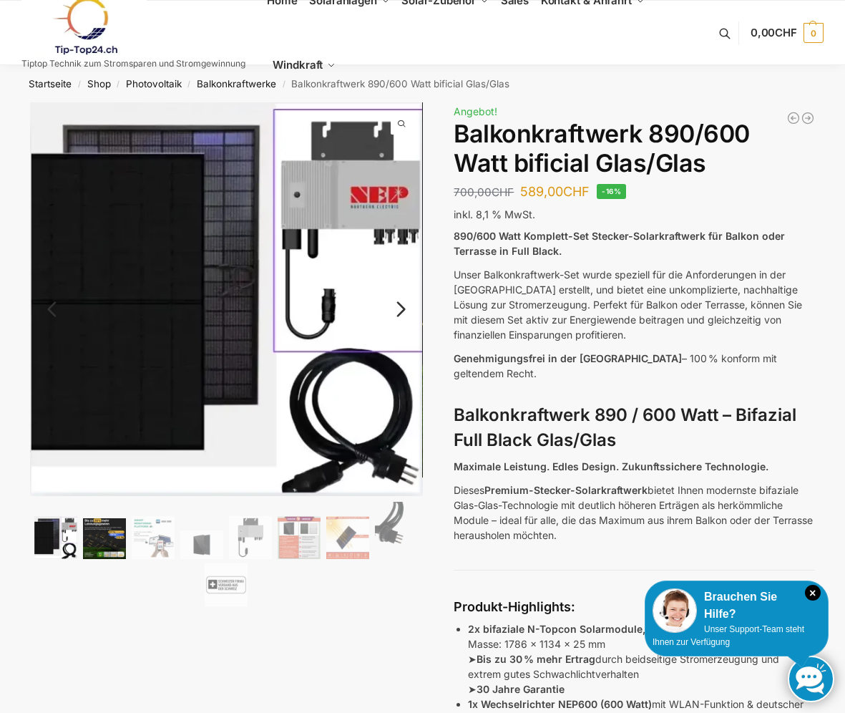
click at [112, 548] on img at bounding box center [104, 538] width 43 height 41
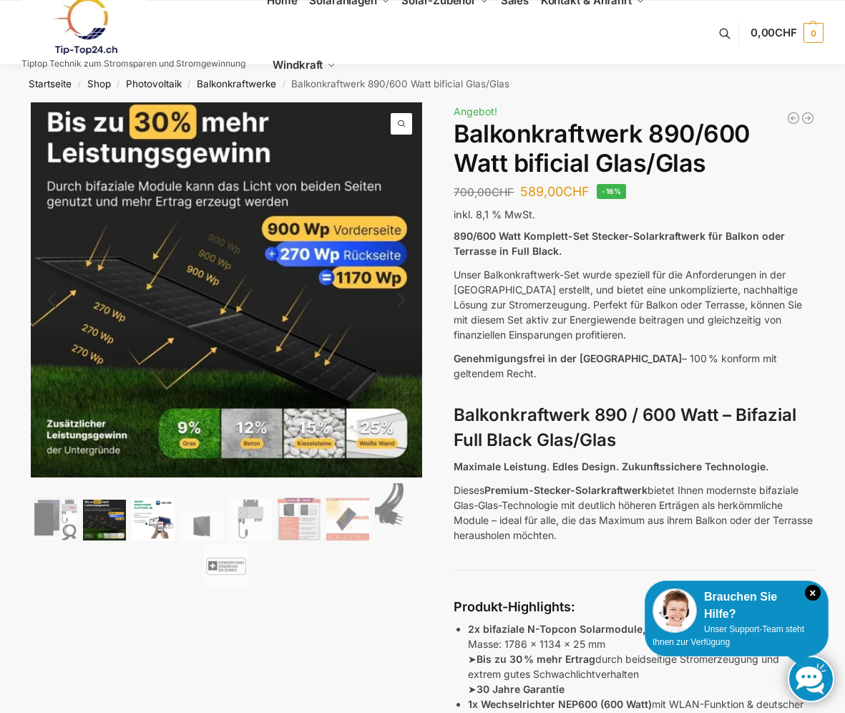
click at [162, 528] on img at bounding box center [153, 519] width 43 height 43
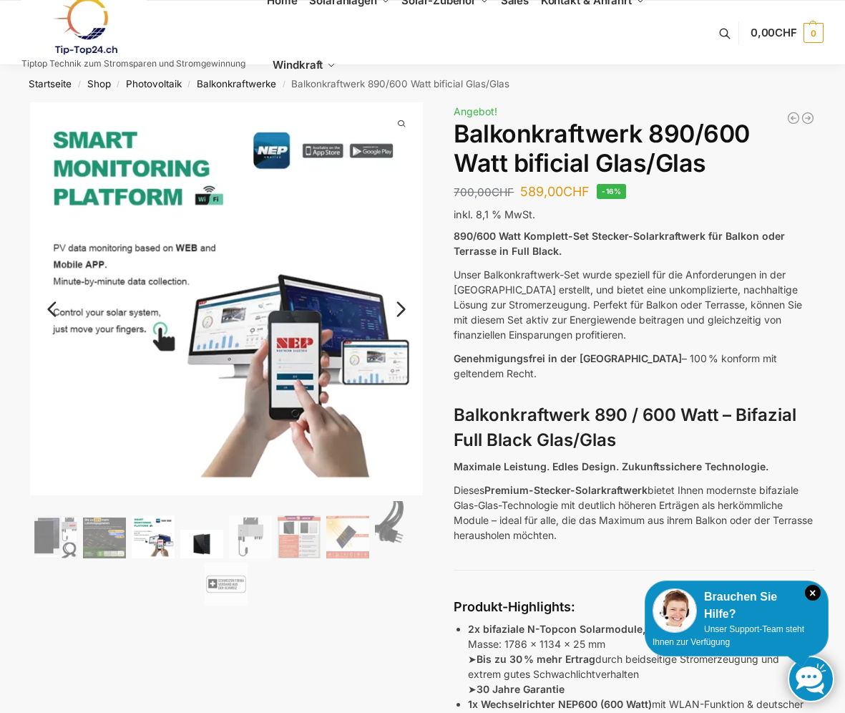
click at [208, 530] on img at bounding box center [201, 544] width 43 height 29
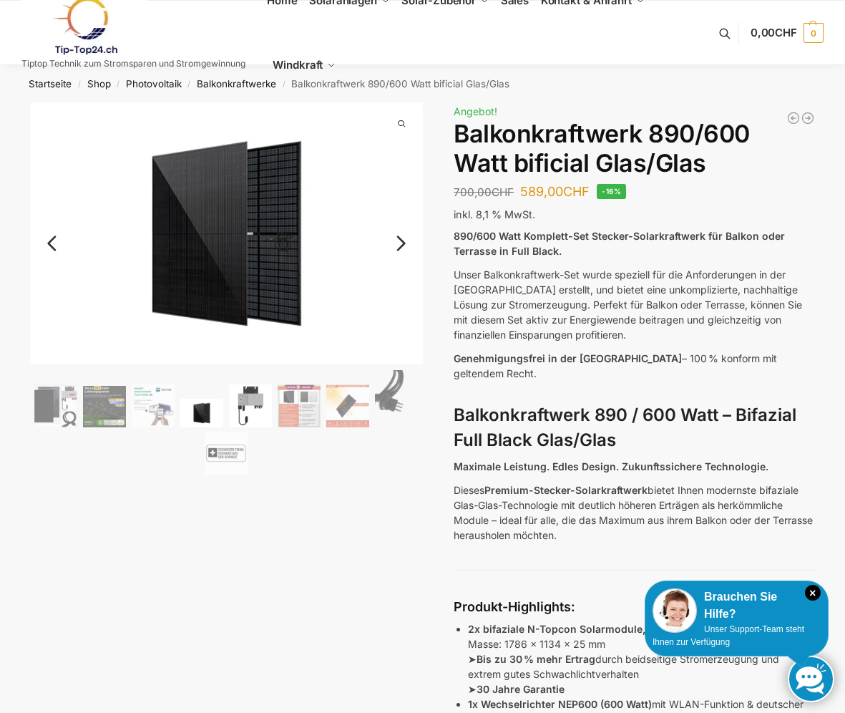
click at [251, 404] on img at bounding box center [250, 405] width 43 height 43
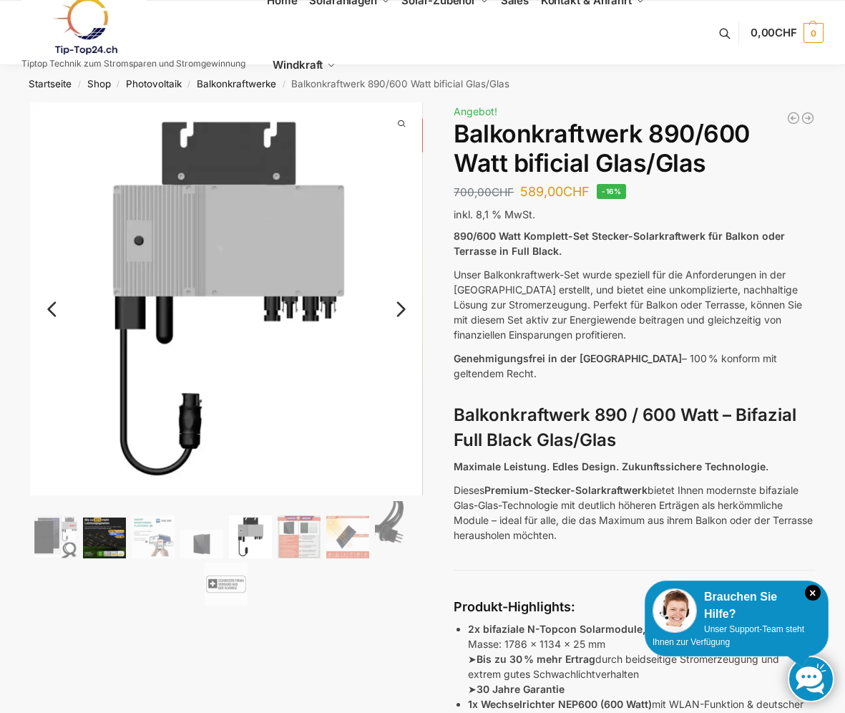
click at [89, 548] on img at bounding box center [104, 538] width 43 height 41
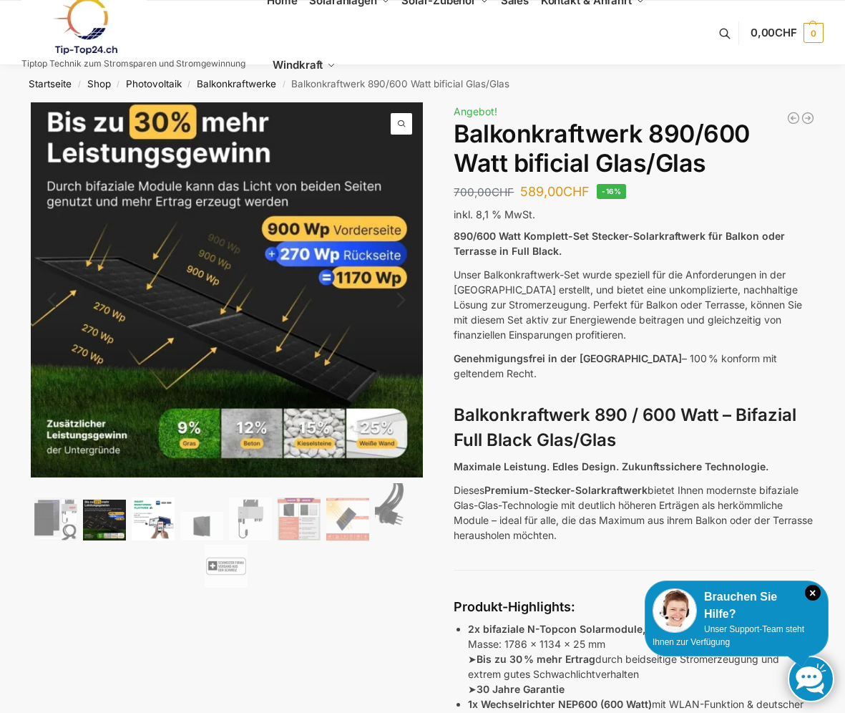
click at [144, 515] on img at bounding box center [153, 519] width 43 height 43
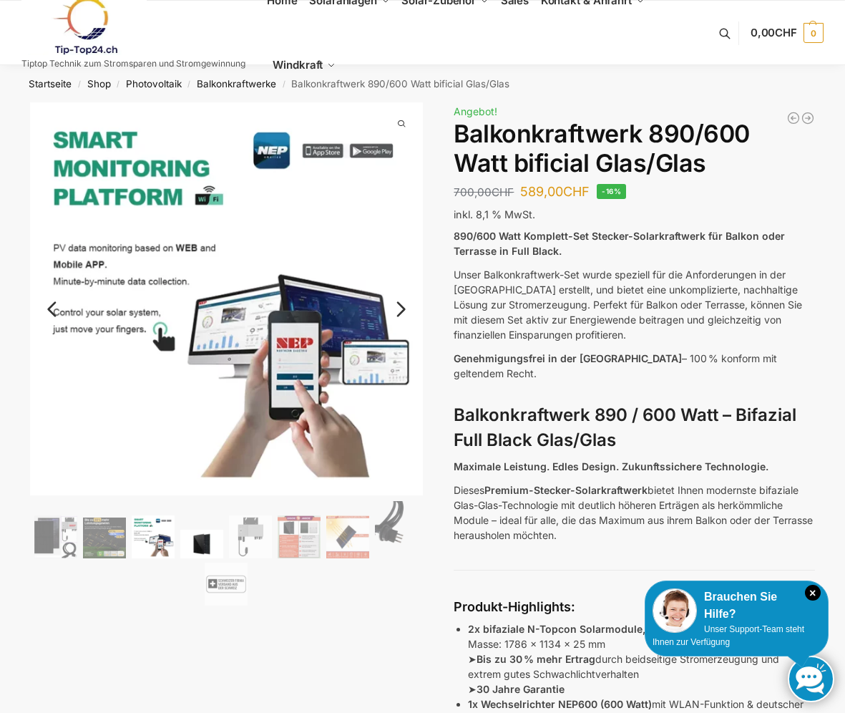
click at [215, 546] on img at bounding box center [201, 544] width 43 height 29
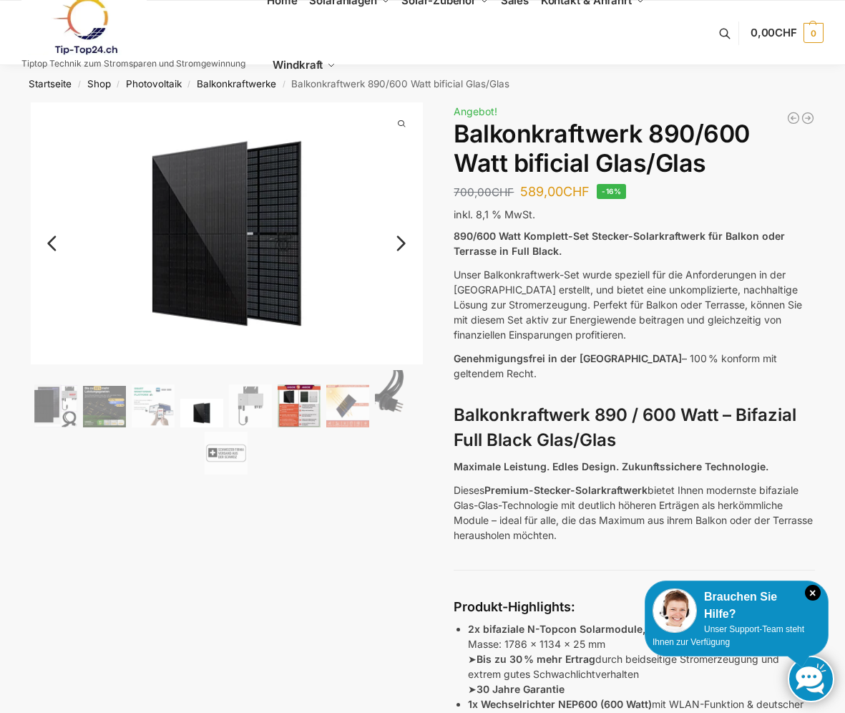
click at [281, 408] on img at bounding box center [299, 405] width 43 height 43
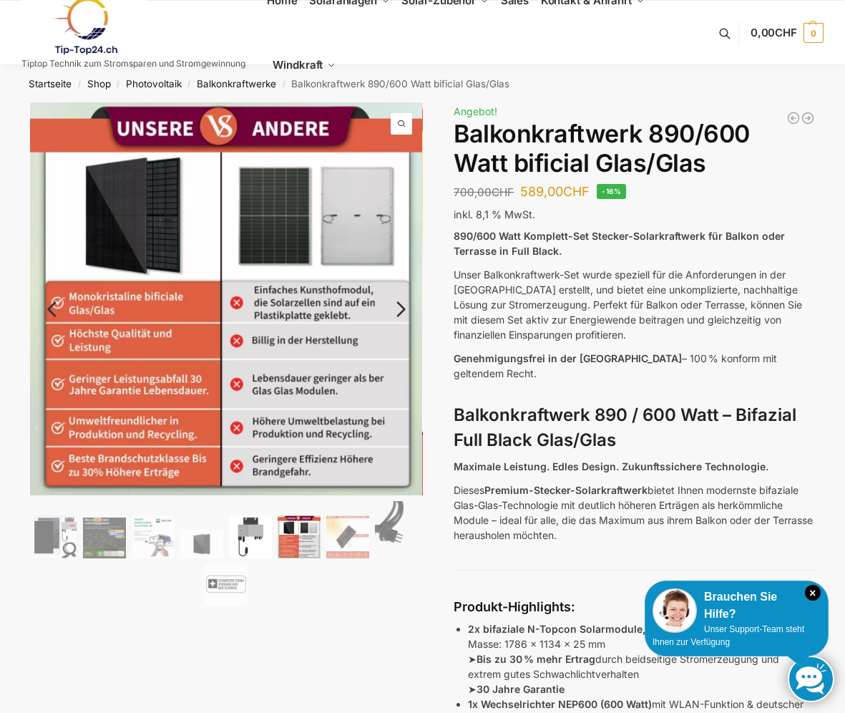
click at [259, 525] on img at bounding box center [250, 536] width 43 height 43
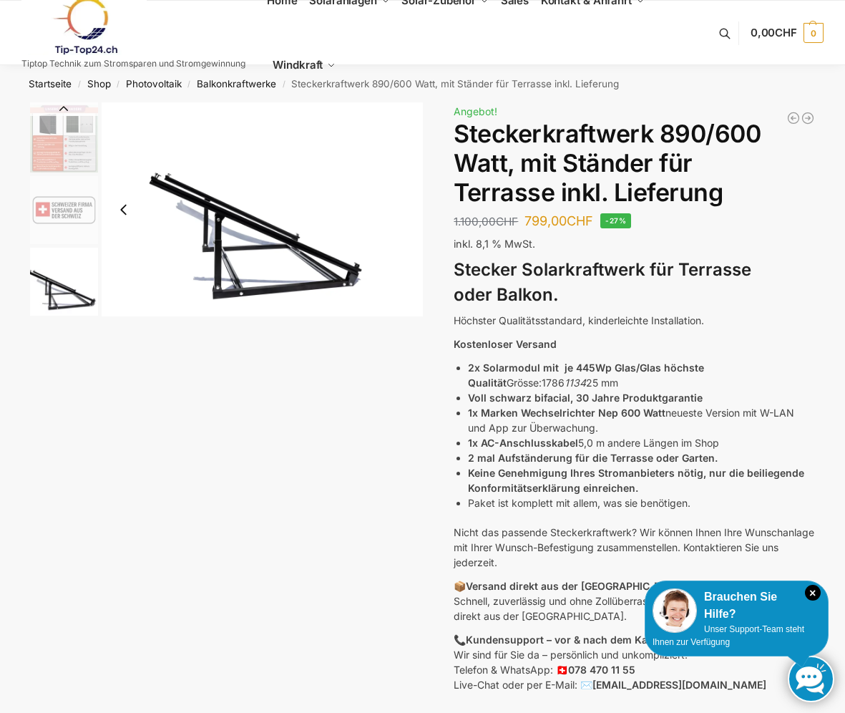
click at [60, 104] on button "Previous slide" at bounding box center [64, 109] width 68 height 14
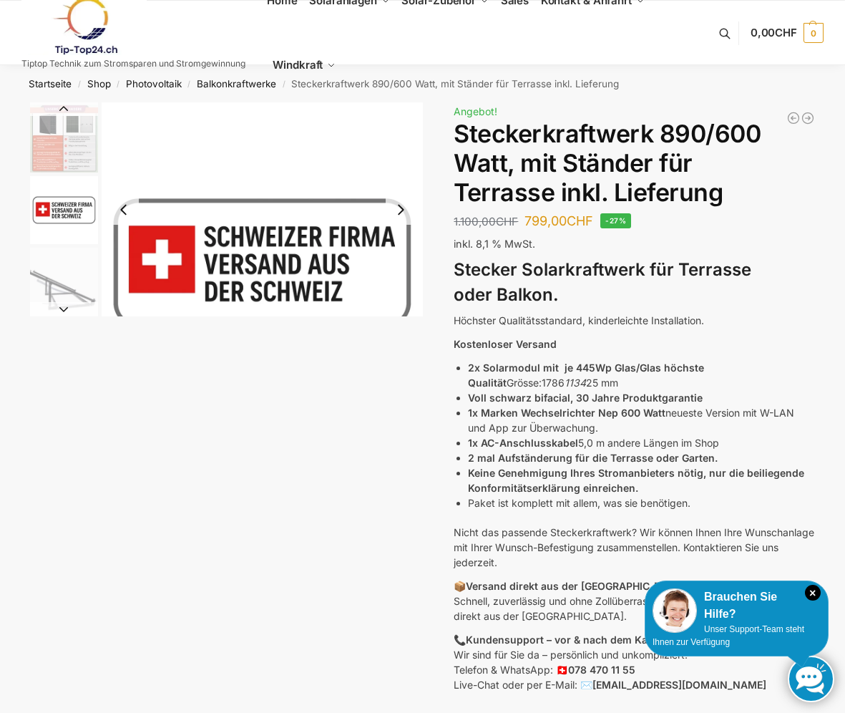
click at [57, 108] on button "Previous slide" at bounding box center [64, 109] width 68 height 14
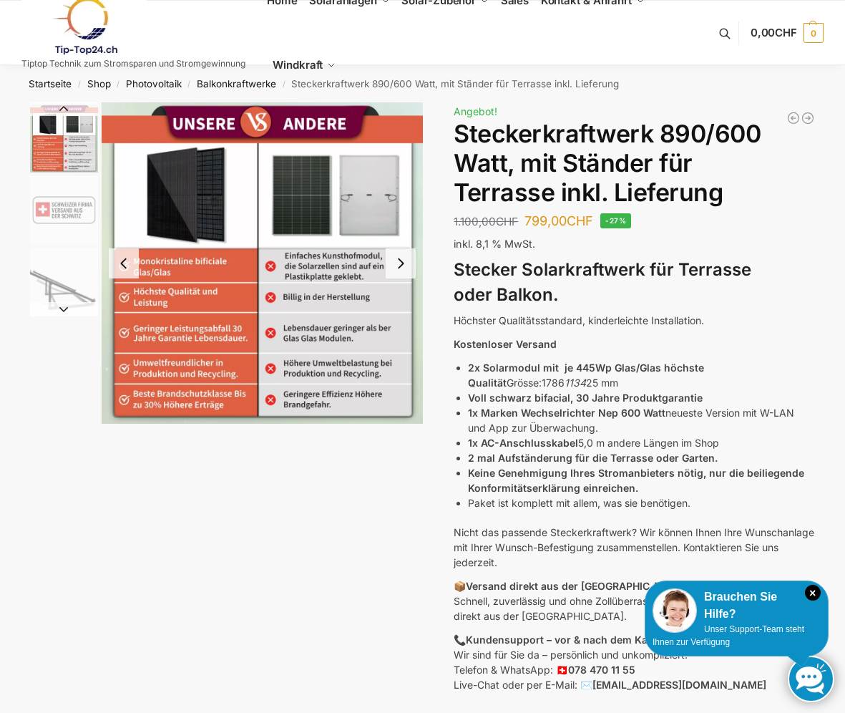
click at [64, 107] on button "Previous slide" at bounding box center [64, 109] width 68 height 14
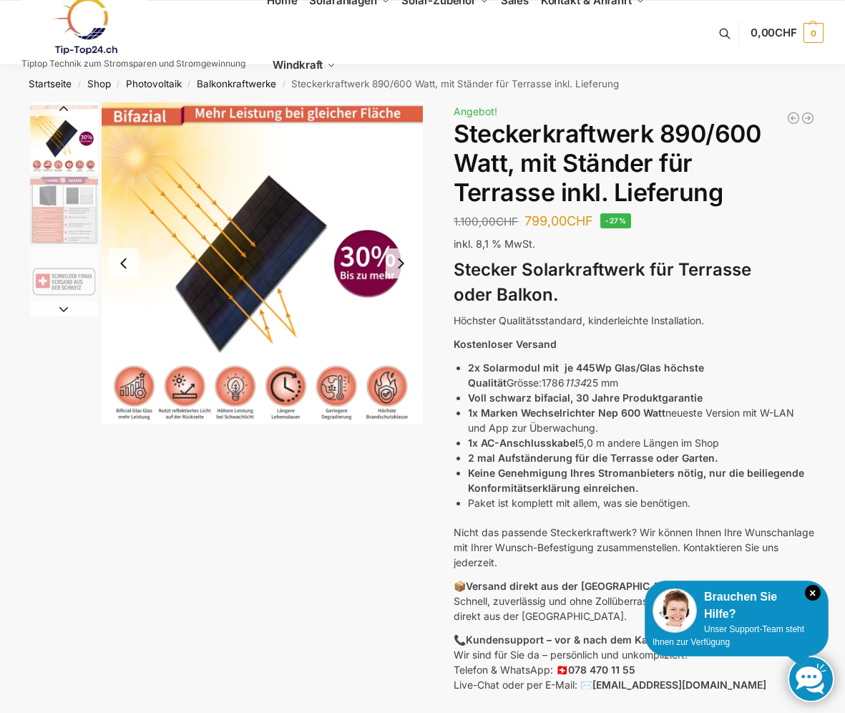
click at [64, 107] on button "Previous slide" at bounding box center [64, 109] width 68 height 14
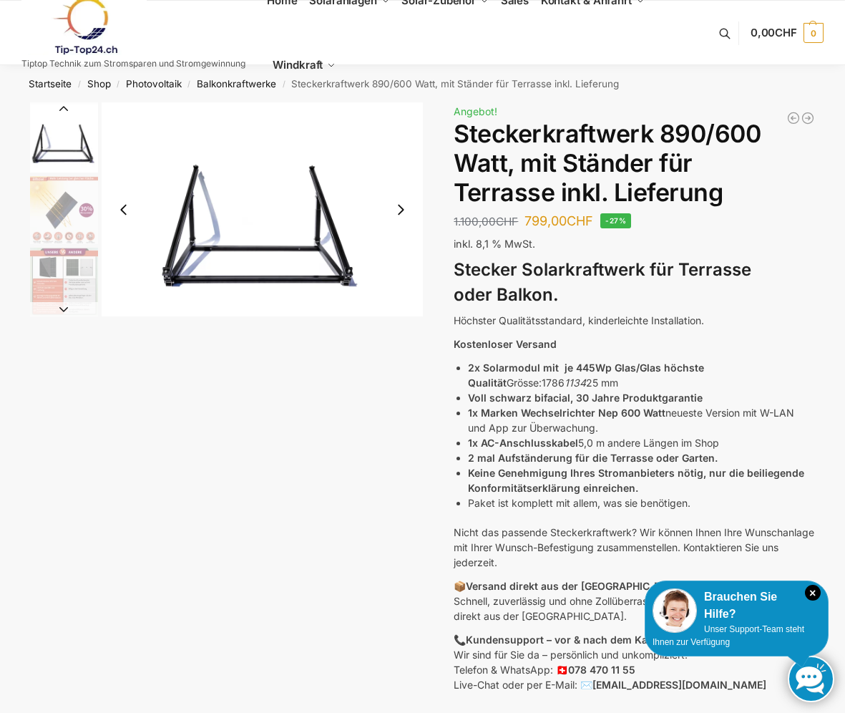
click at [64, 107] on button "Previous slide" at bounding box center [64, 109] width 68 height 14
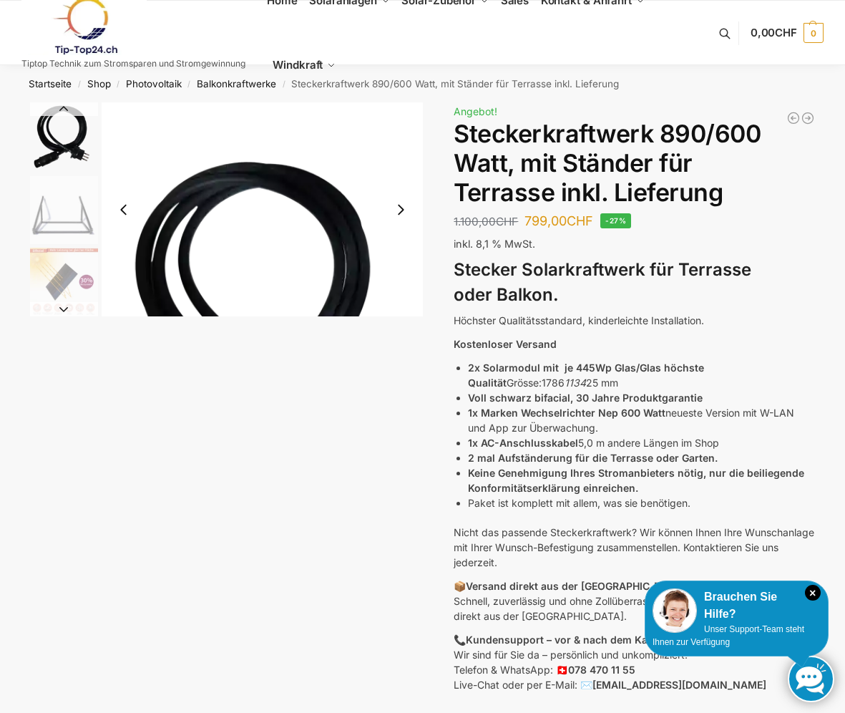
click at [64, 107] on button "Previous slide" at bounding box center [64, 109] width 68 height 14
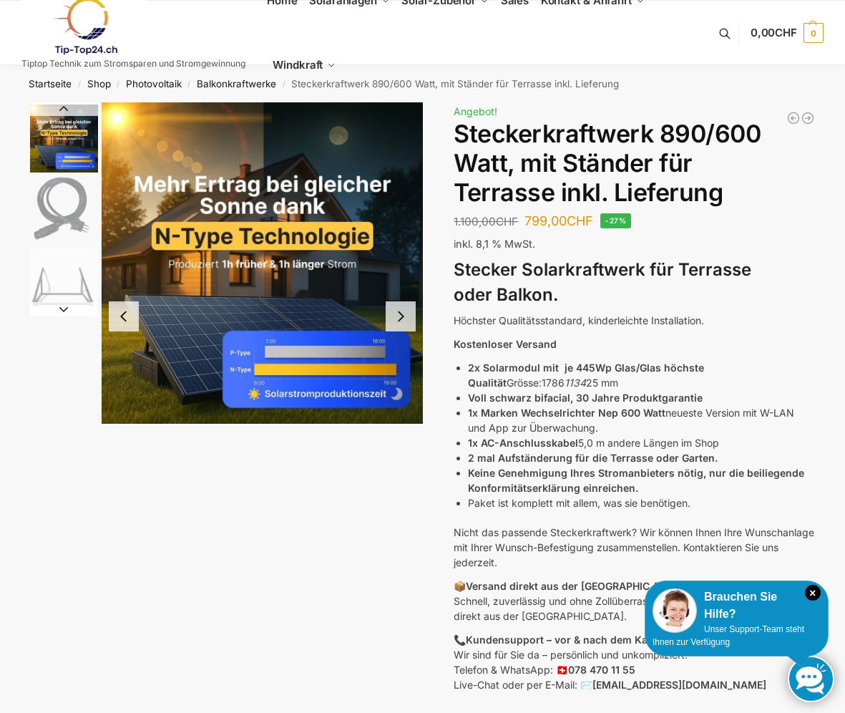
click at [64, 107] on button "Previous slide" at bounding box center [64, 109] width 68 height 14
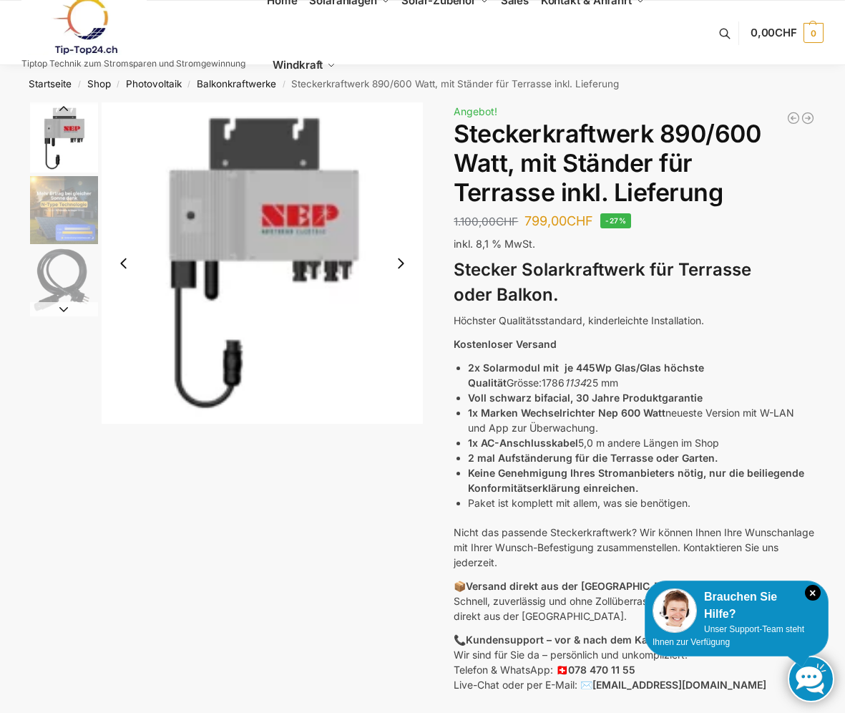
click at [64, 107] on button "Previous slide" at bounding box center [64, 109] width 68 height 14
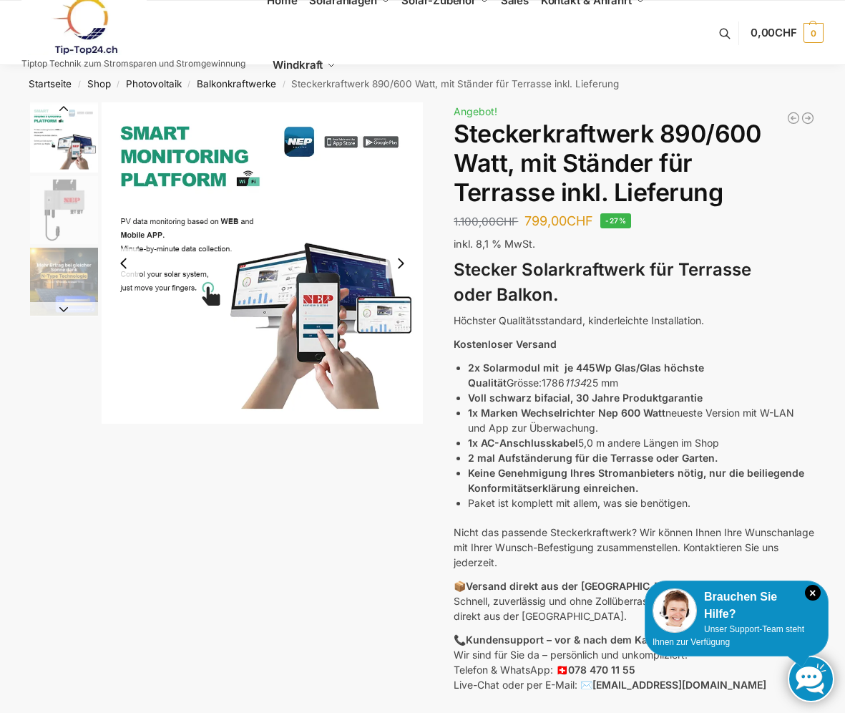
click at [64, 107] on button "Previous slide" at bounding box center [64, 109] width 68 height 14
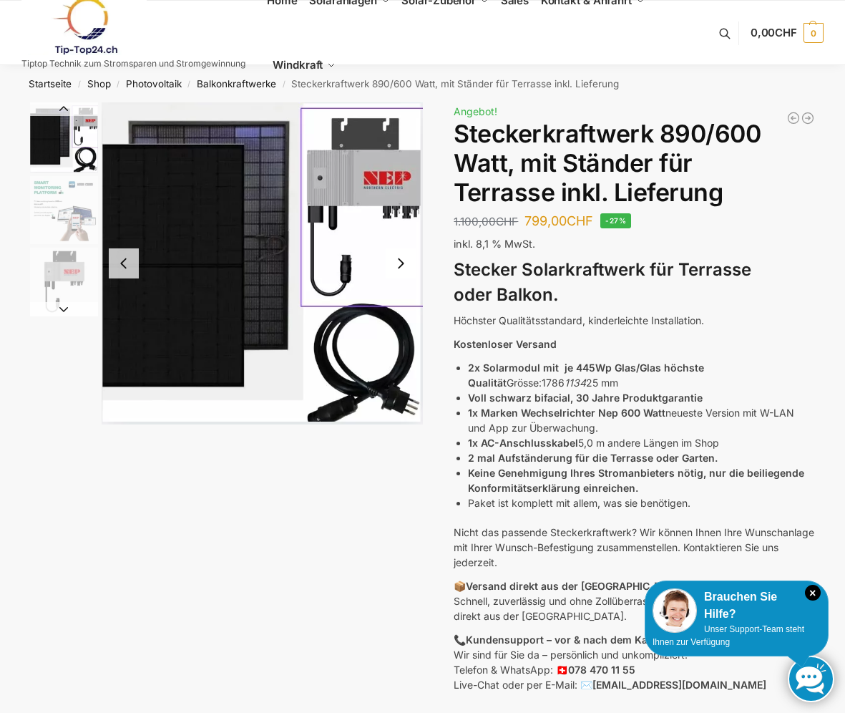
click at [64, 107] on button "Previous slide" at bounding box center [64, 109] width 68 height 14
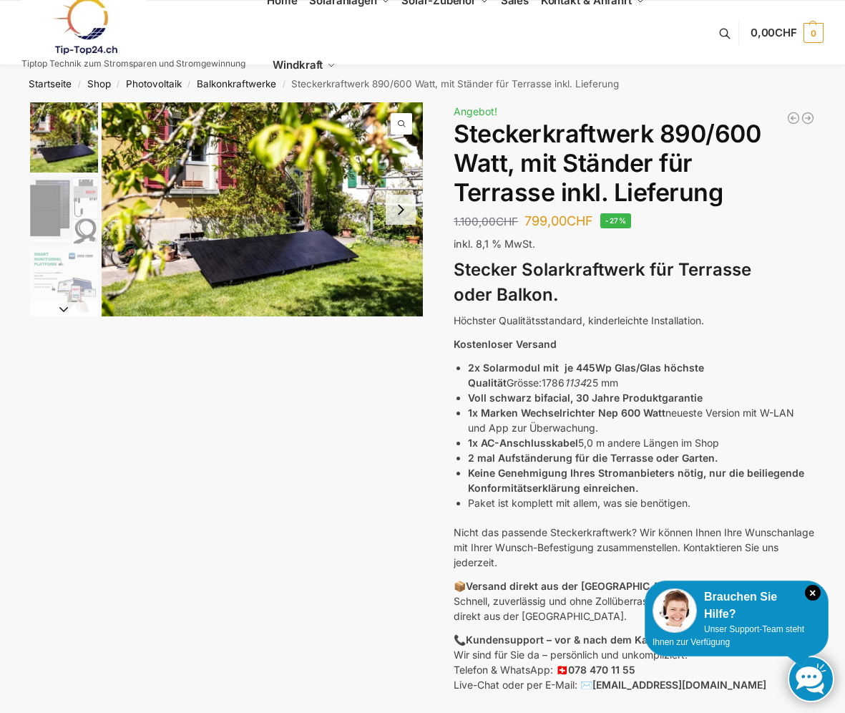
click at [64, 107] on img "1 / 11" at bounding box center [64, 137] width 68 height 70
